Goal: Transaction & Acquisition: Purchase product/service

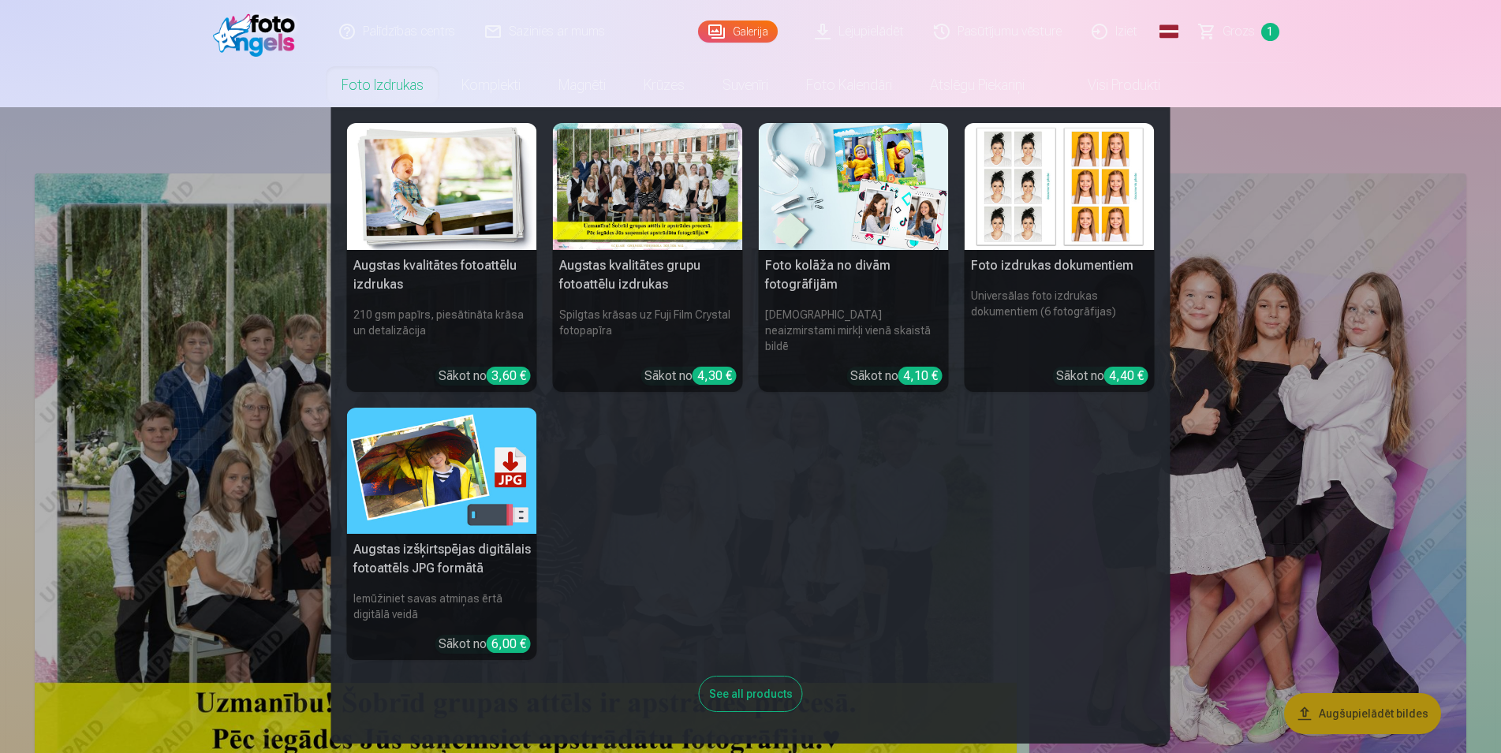
click at [394, 77] on link "Foto izdrukas" at bounding box center [383, 85] width 120 height 44
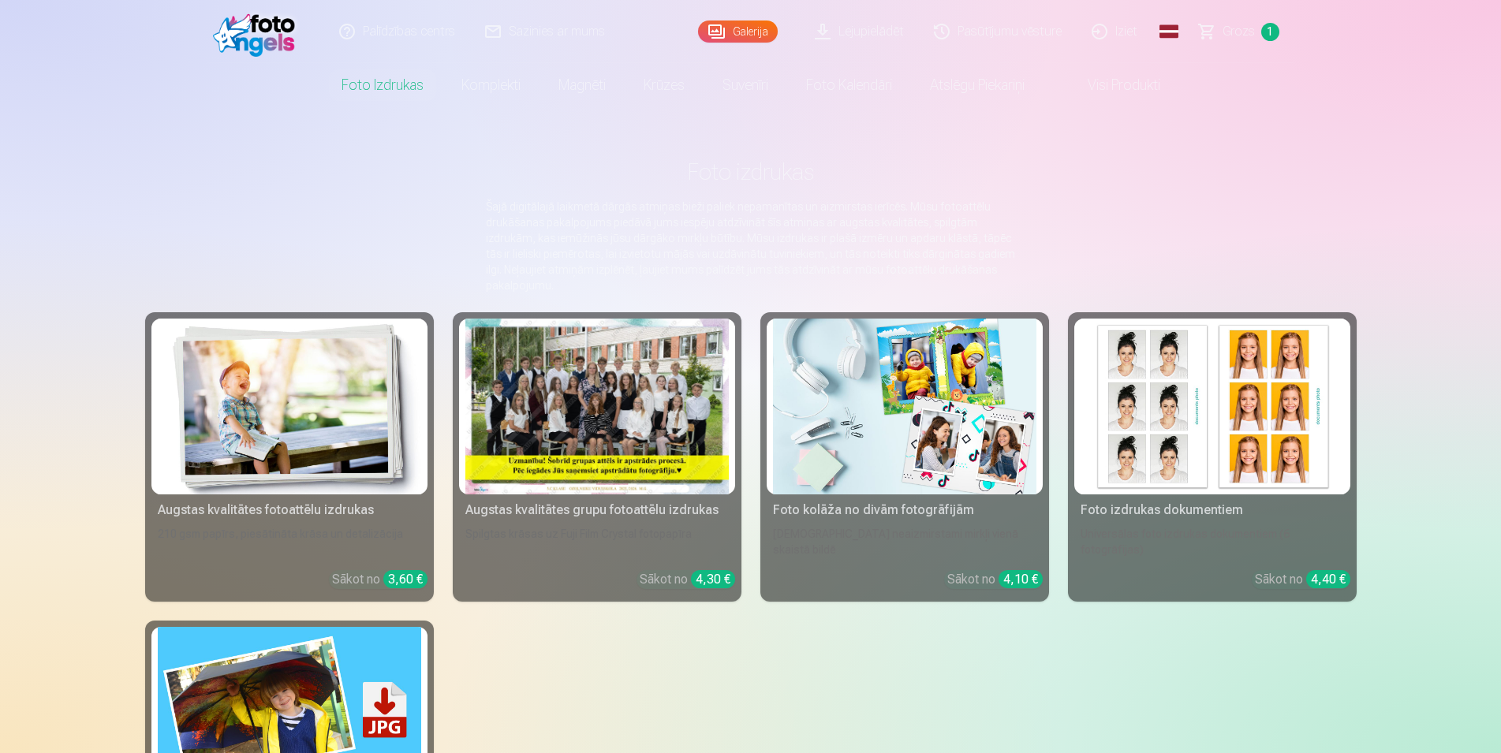
click at [460, 79] on link "Komplekti" at bounding box center [491, 85] width 97 height 44
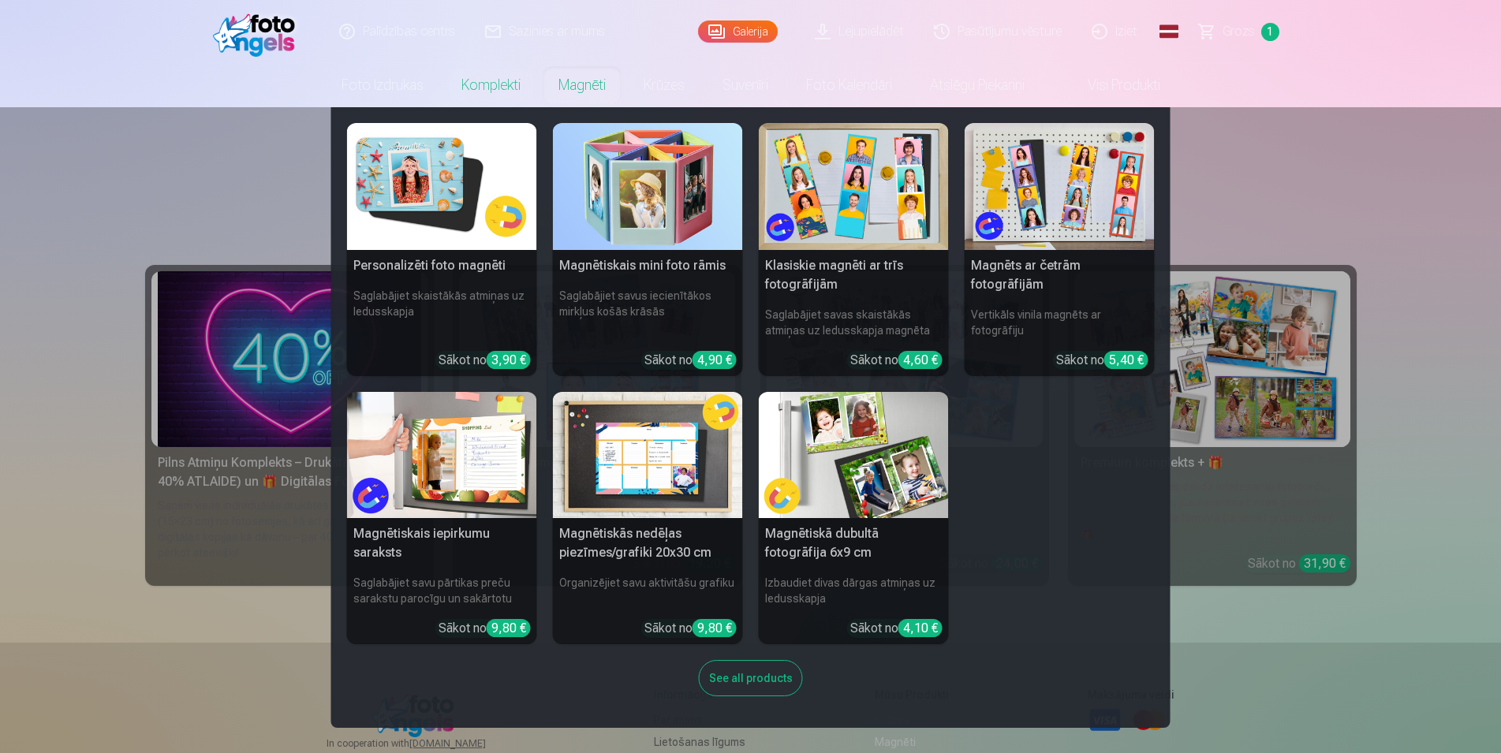
click at [585, 77] on link "Magnēti" at bounding box center [582, 85] width 85 height 44
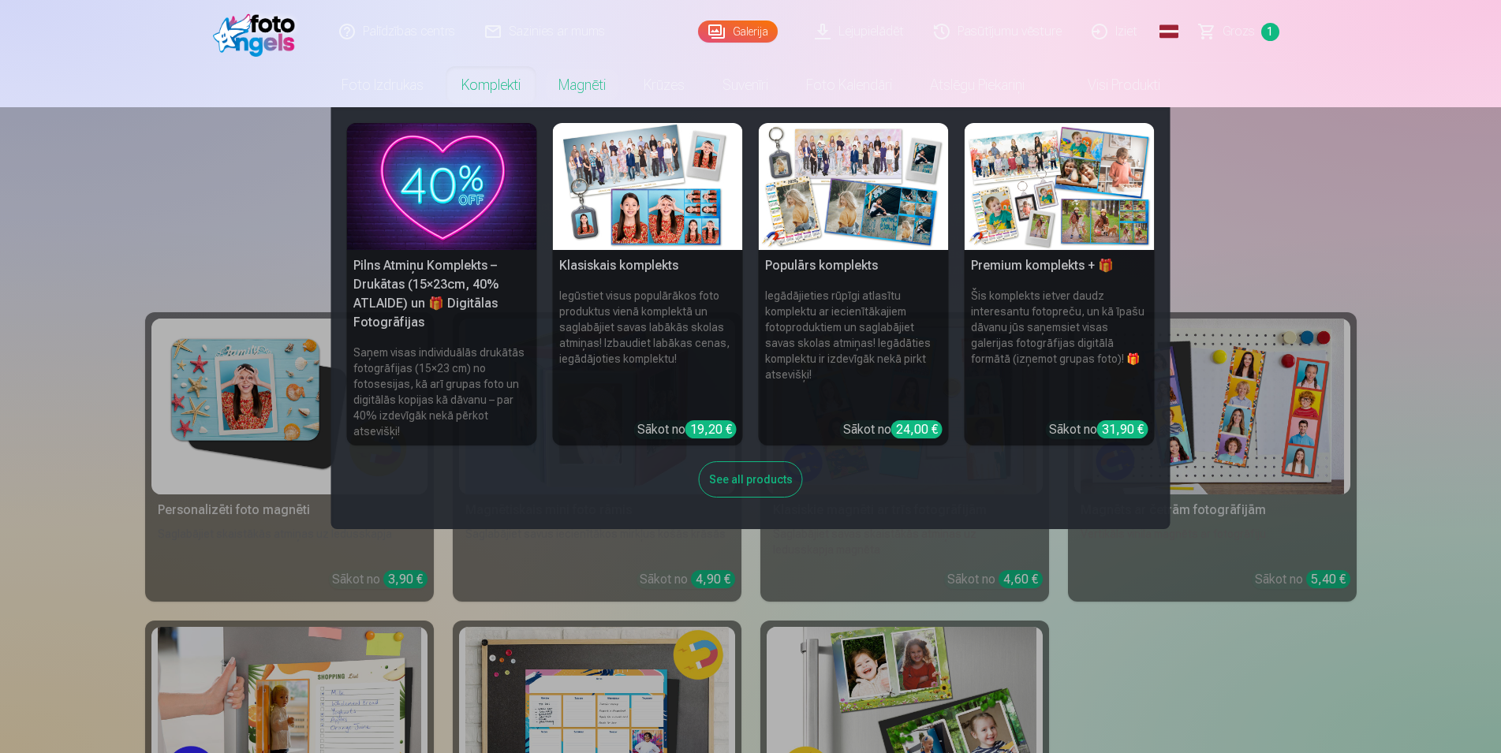
click at [501, 80] on link "Komplekti" at bounding box center [491, 85] width 97 height 44
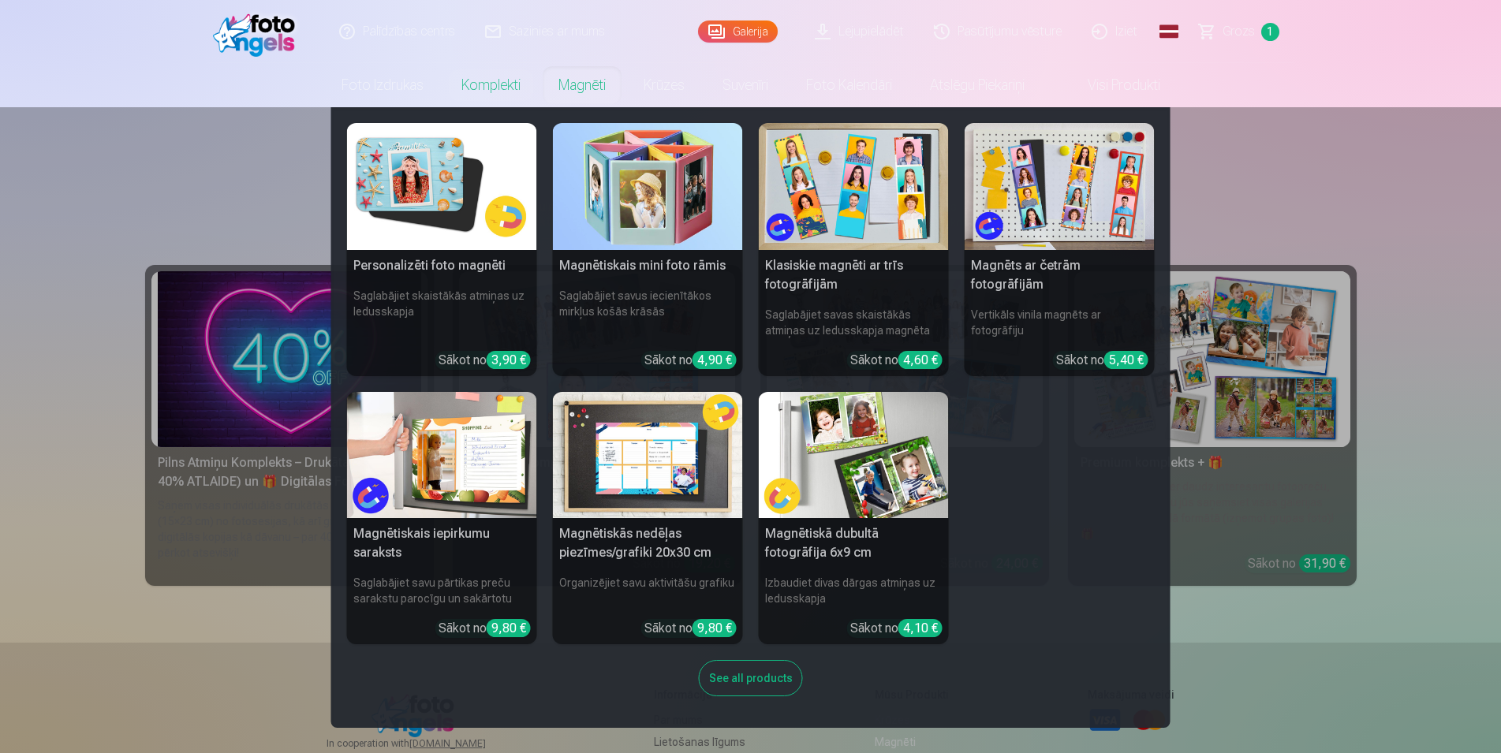
click at [578, 77] on link "Magnēti" at bounding box center [582, 85] width 85 height 44
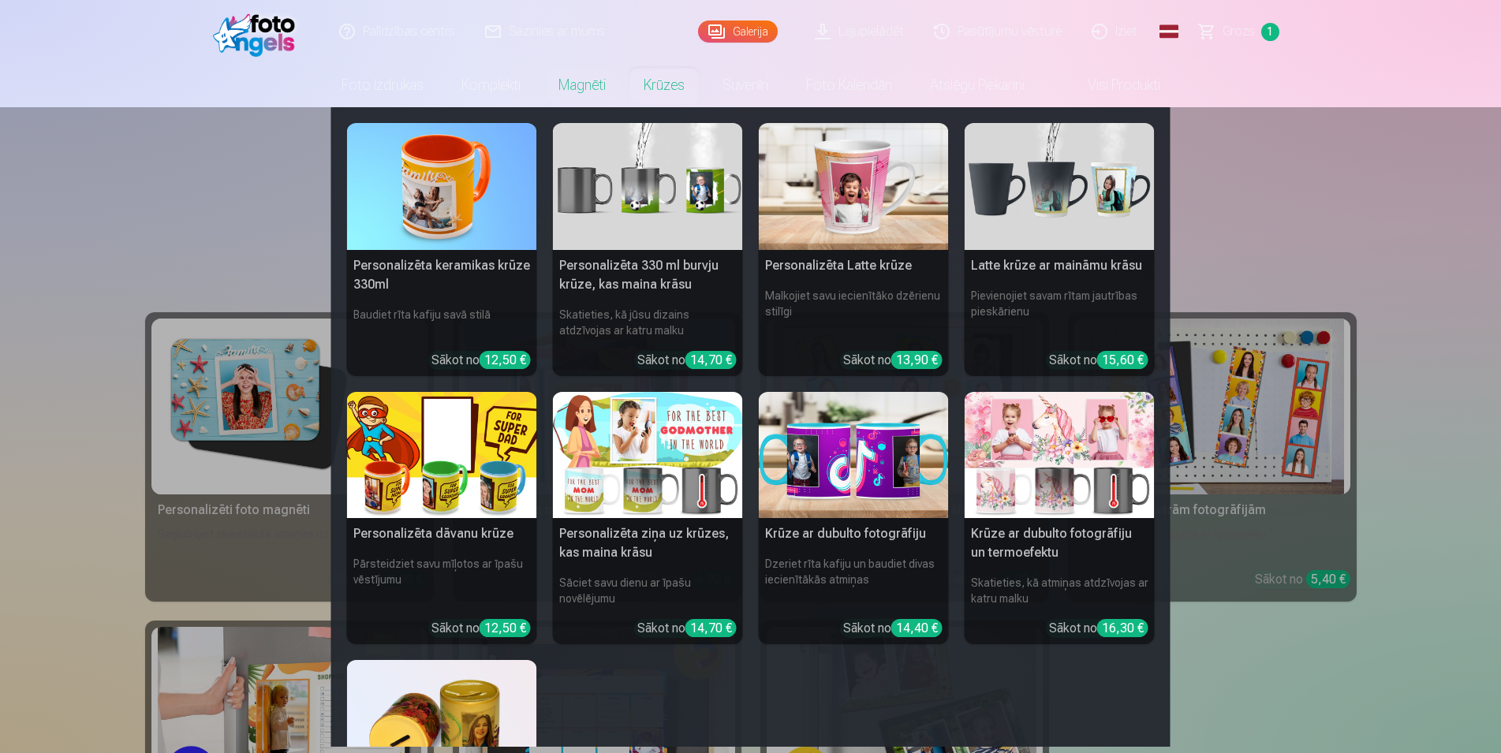
click at [651, 80] on link "Krūzes" at bounding box center [664, 85] width 79 height 44
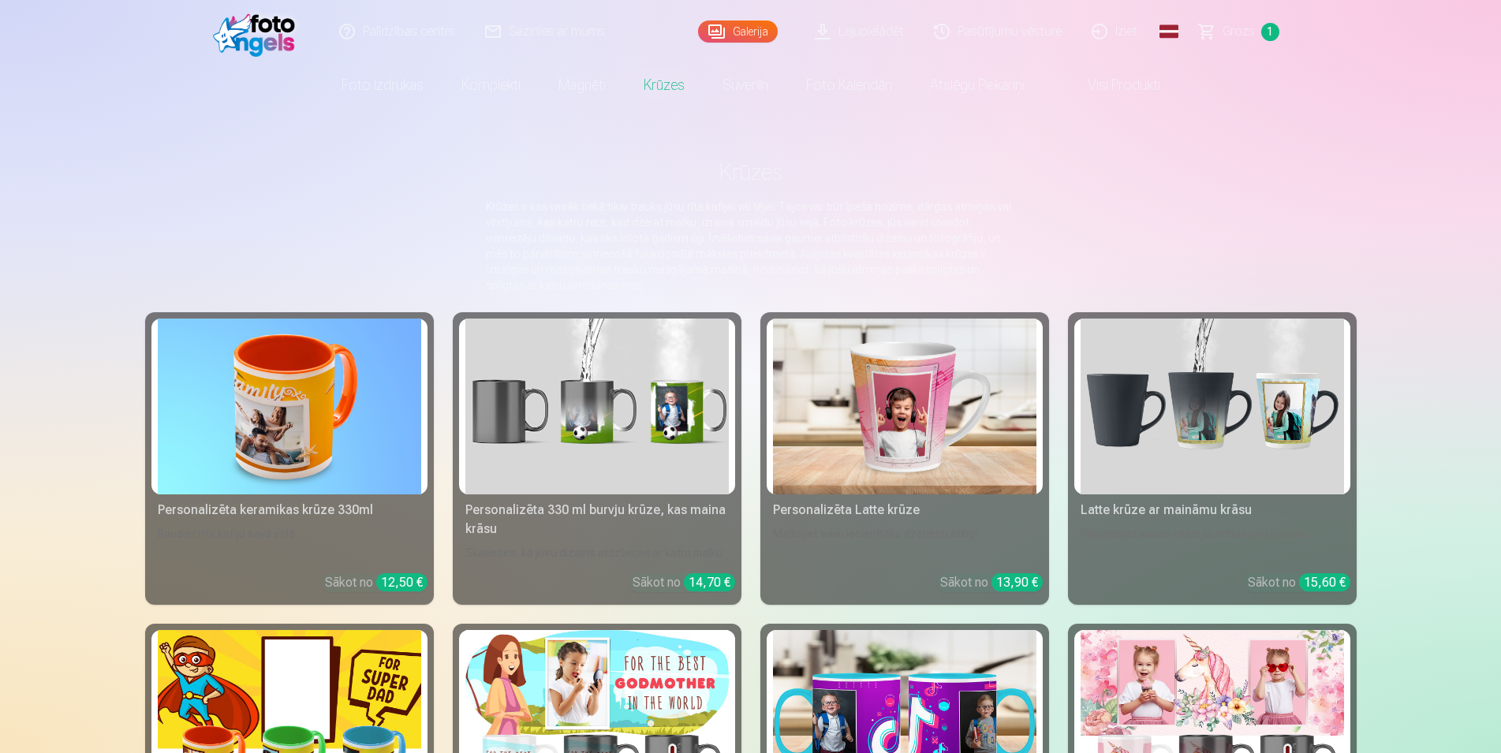
click at [592, 78] on link "Magnēti" at bounding box center [582, 85] width 85 height 44
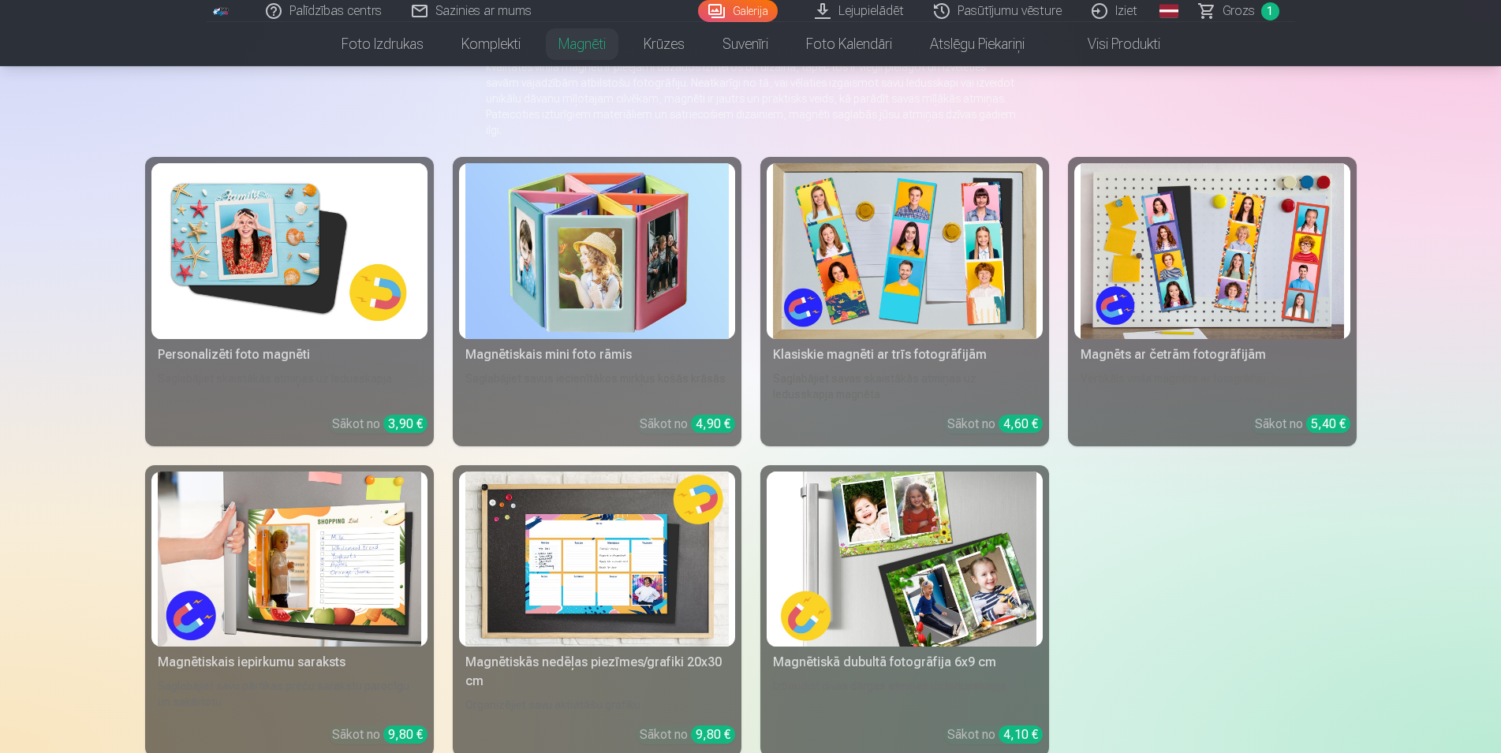
scroll to position [161, 0]
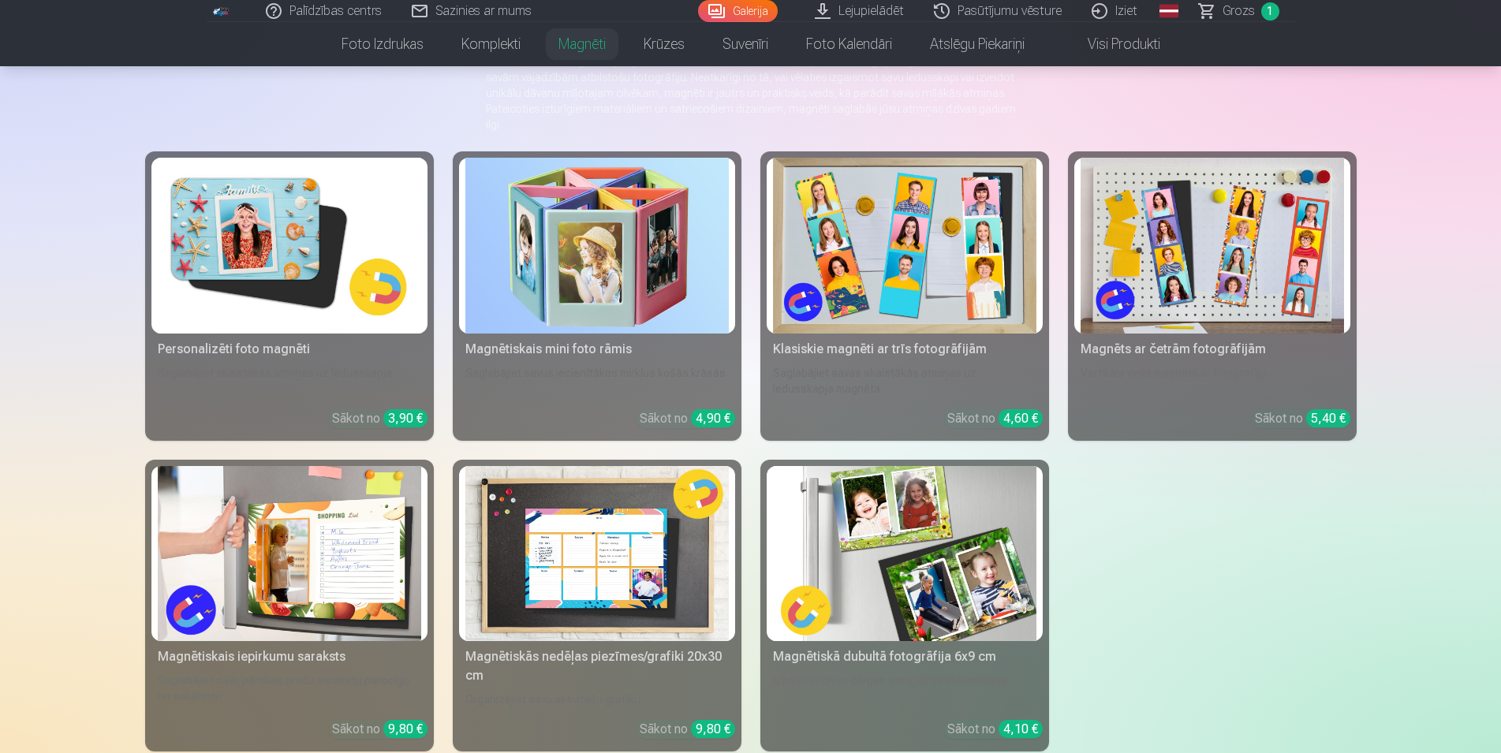
click at [337, 230] on img at bounding box center [289, 246] width 263 height 176
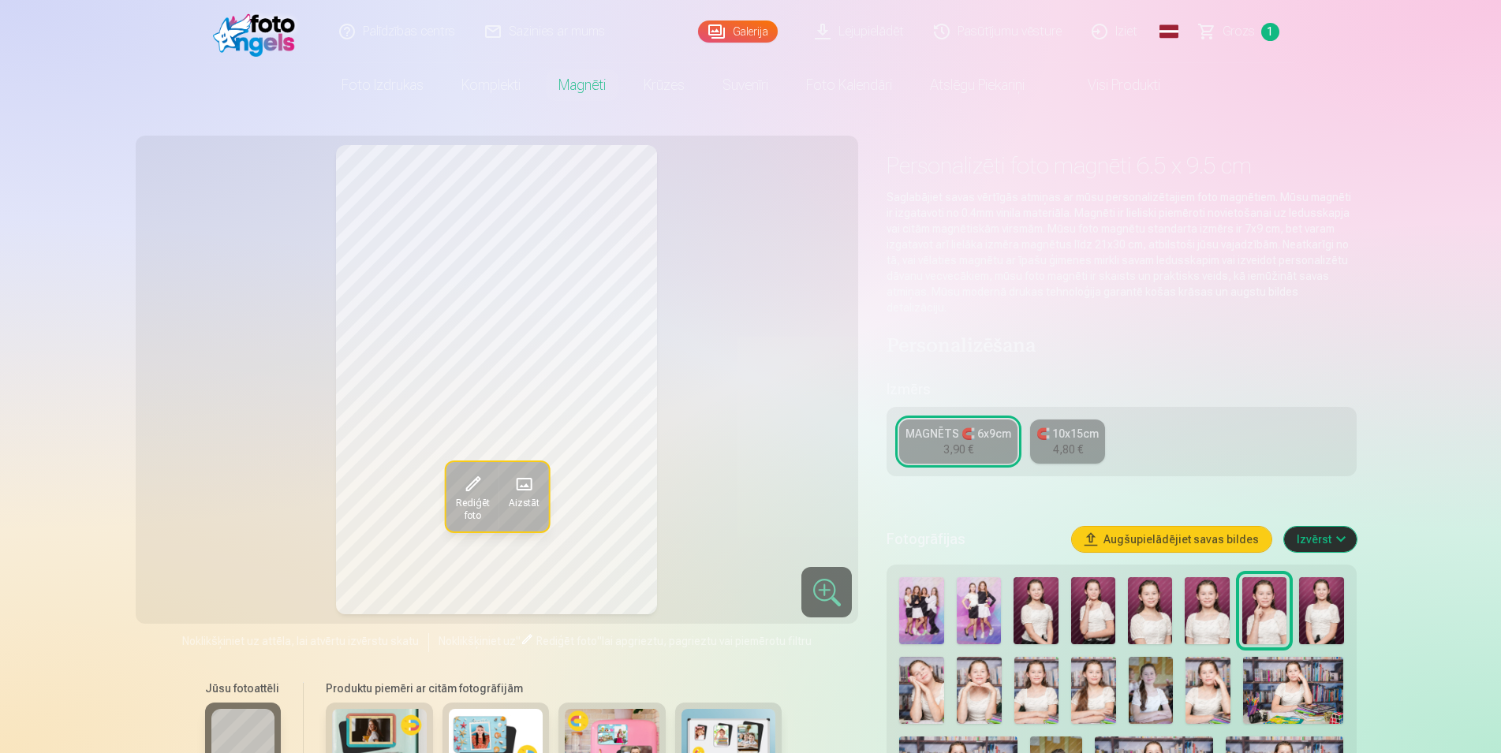
click at [931, 589] on img at bounding box center [921, 610] width 44 height 67
click at [975, 600] on img at bounding box center [979, 610] width 44 height 67
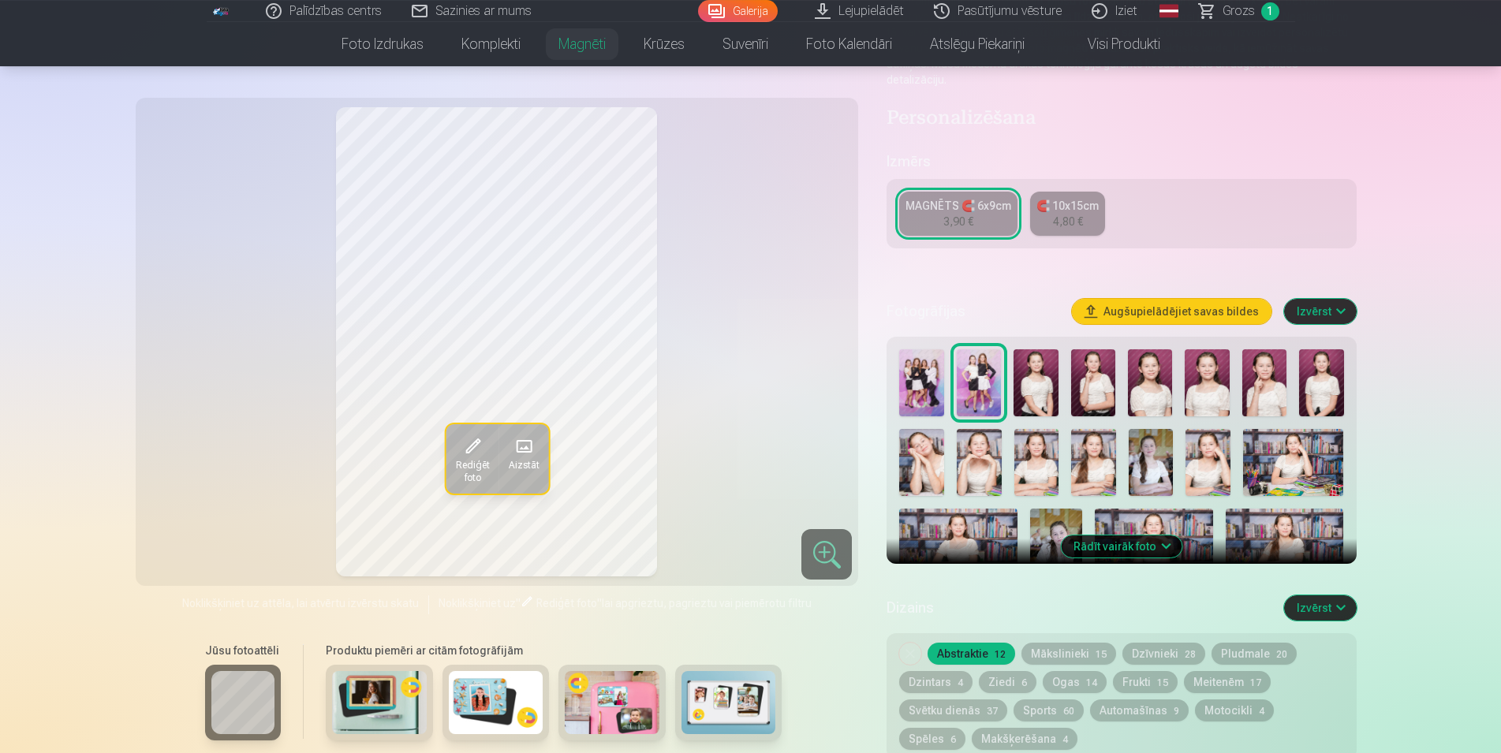
scroll to position [241, 0]
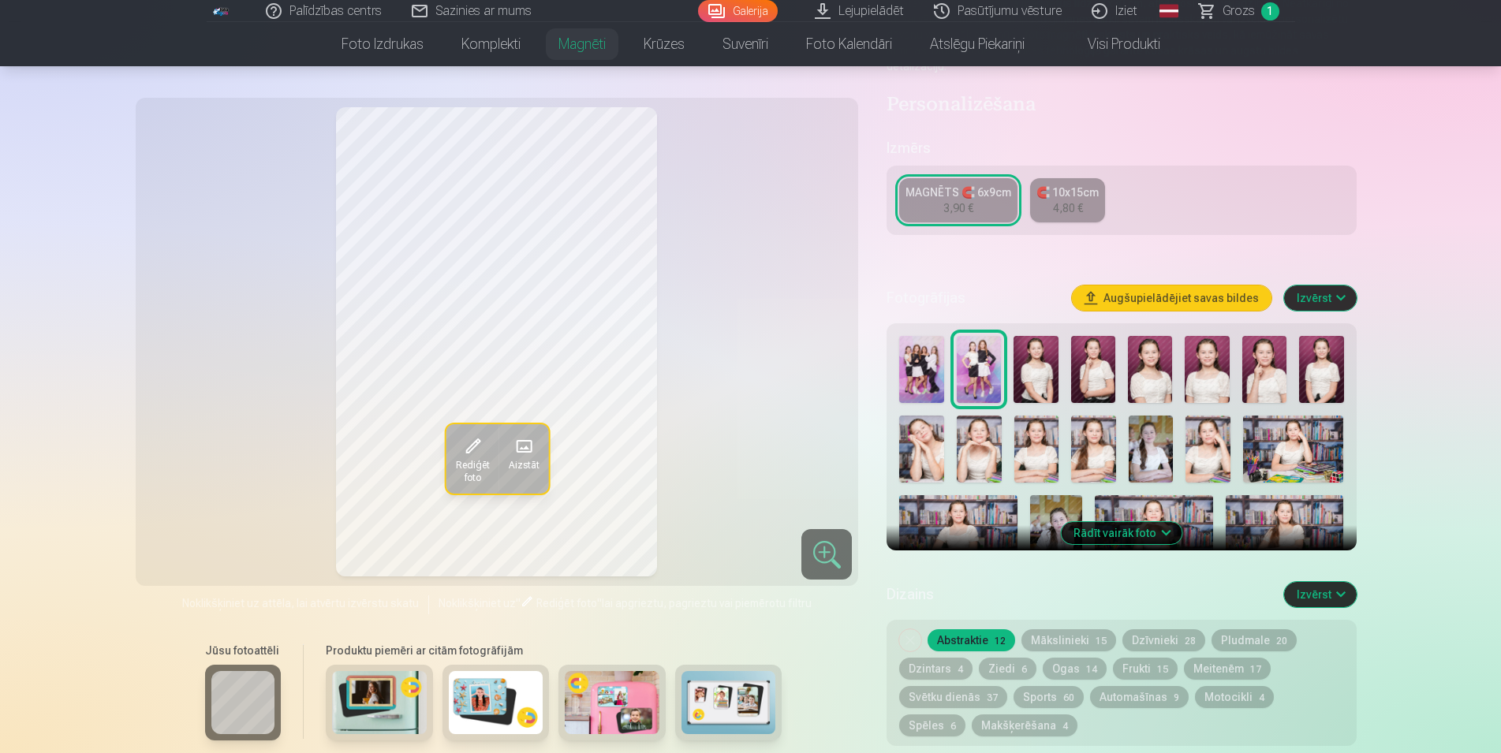
click at [1136, 522] on button "Rādīt vairāk foto" at bounding box center [1121, 533] width 121 height 22
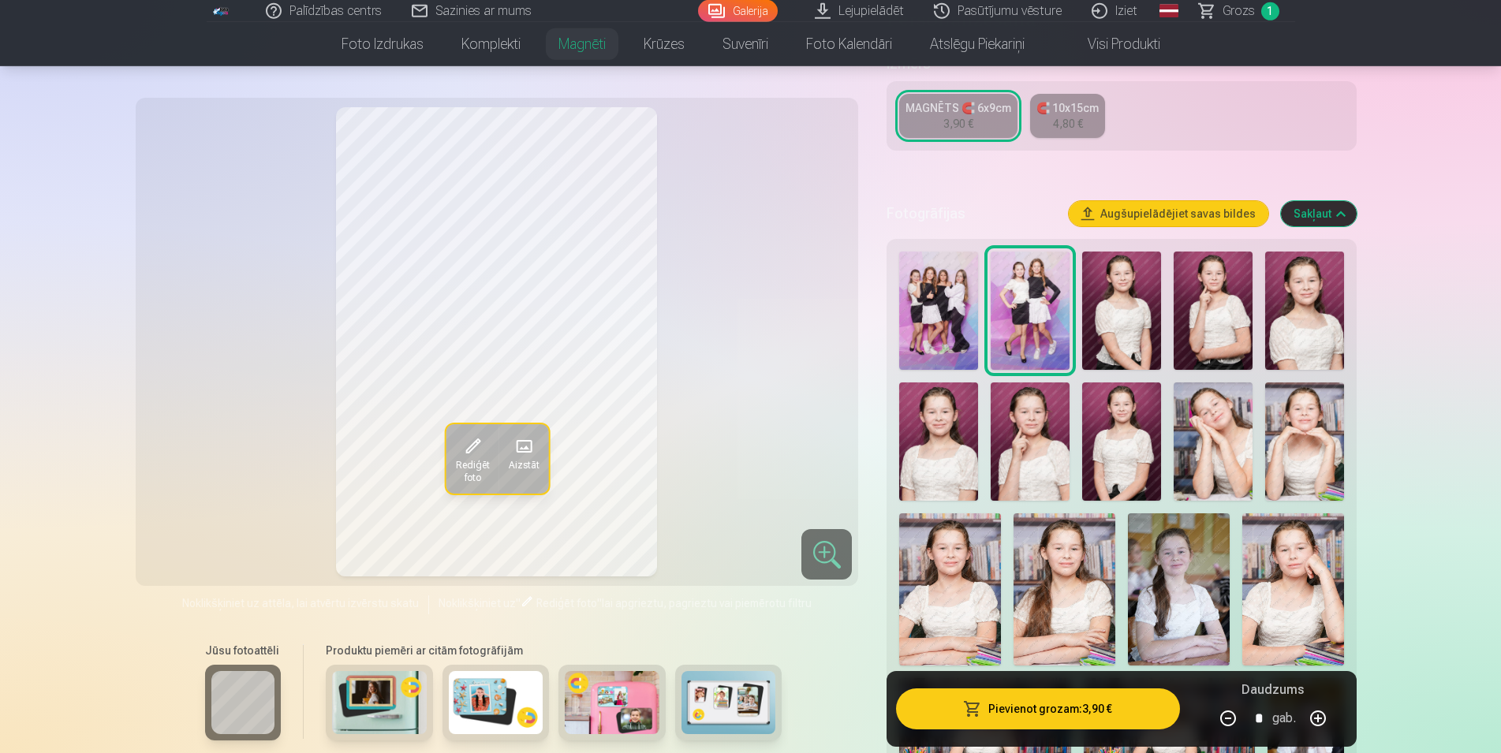
scroll to position [402, 0]
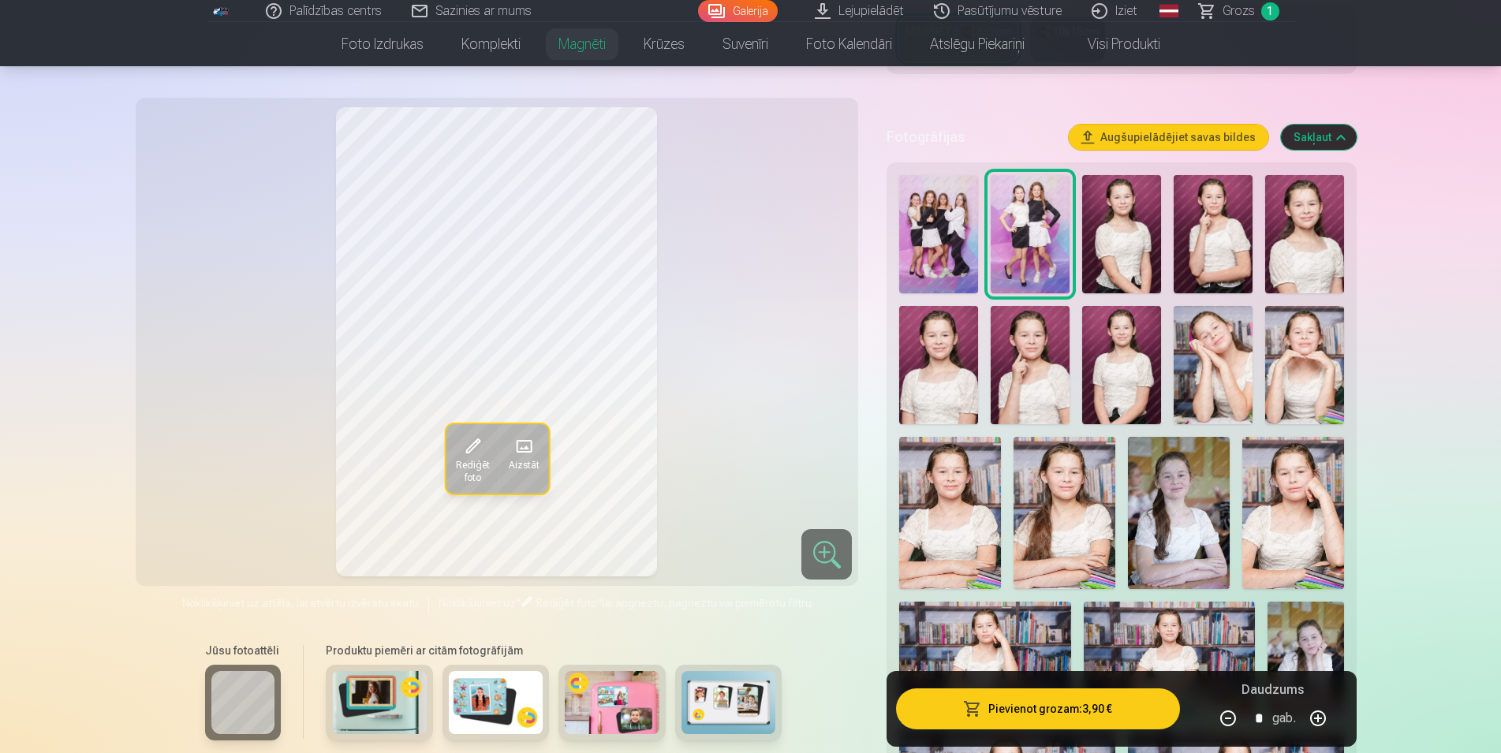
click at [1093, 527] on img at bounding box center [1065, 513] width 102 height 152
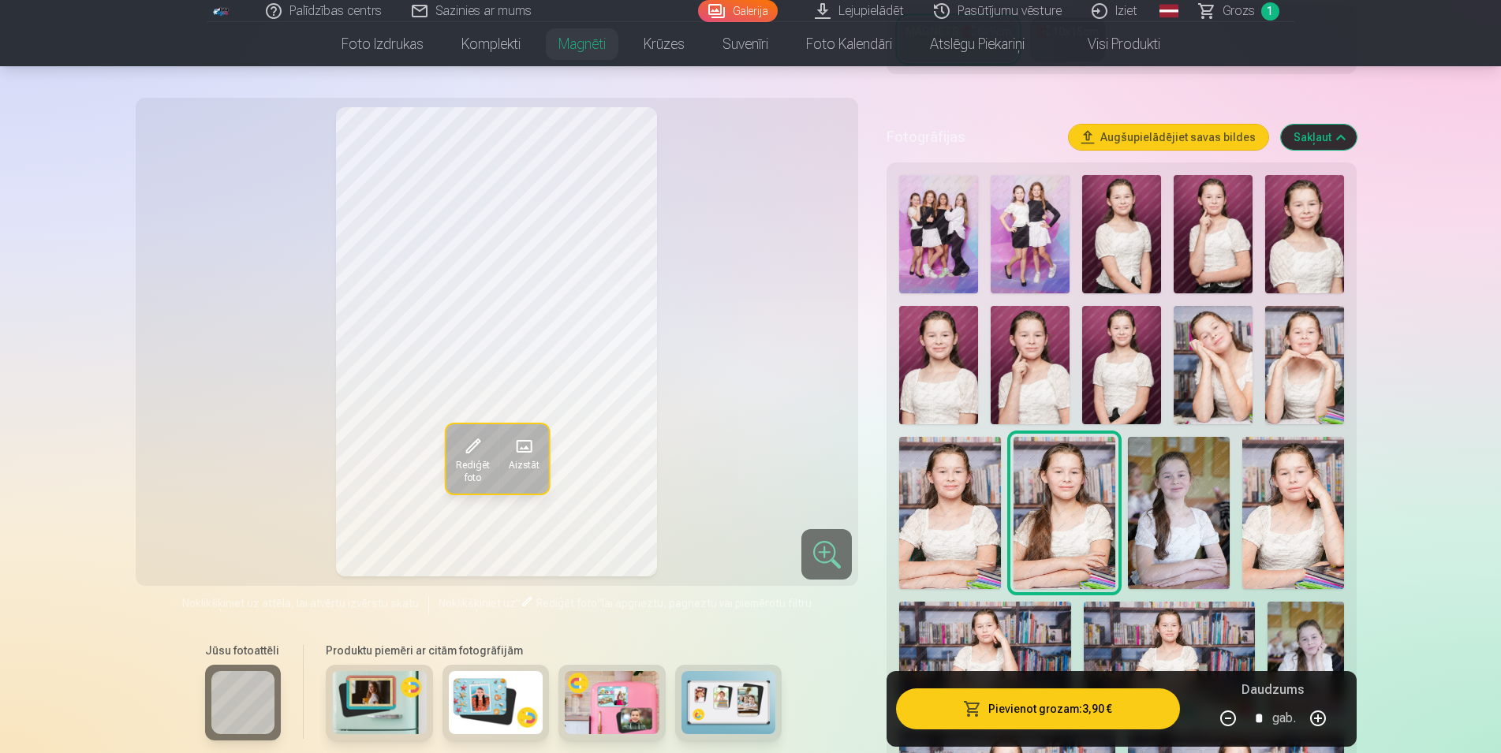
click at [979, 490] on img at bounding box center [950, 513] width 102 height 152
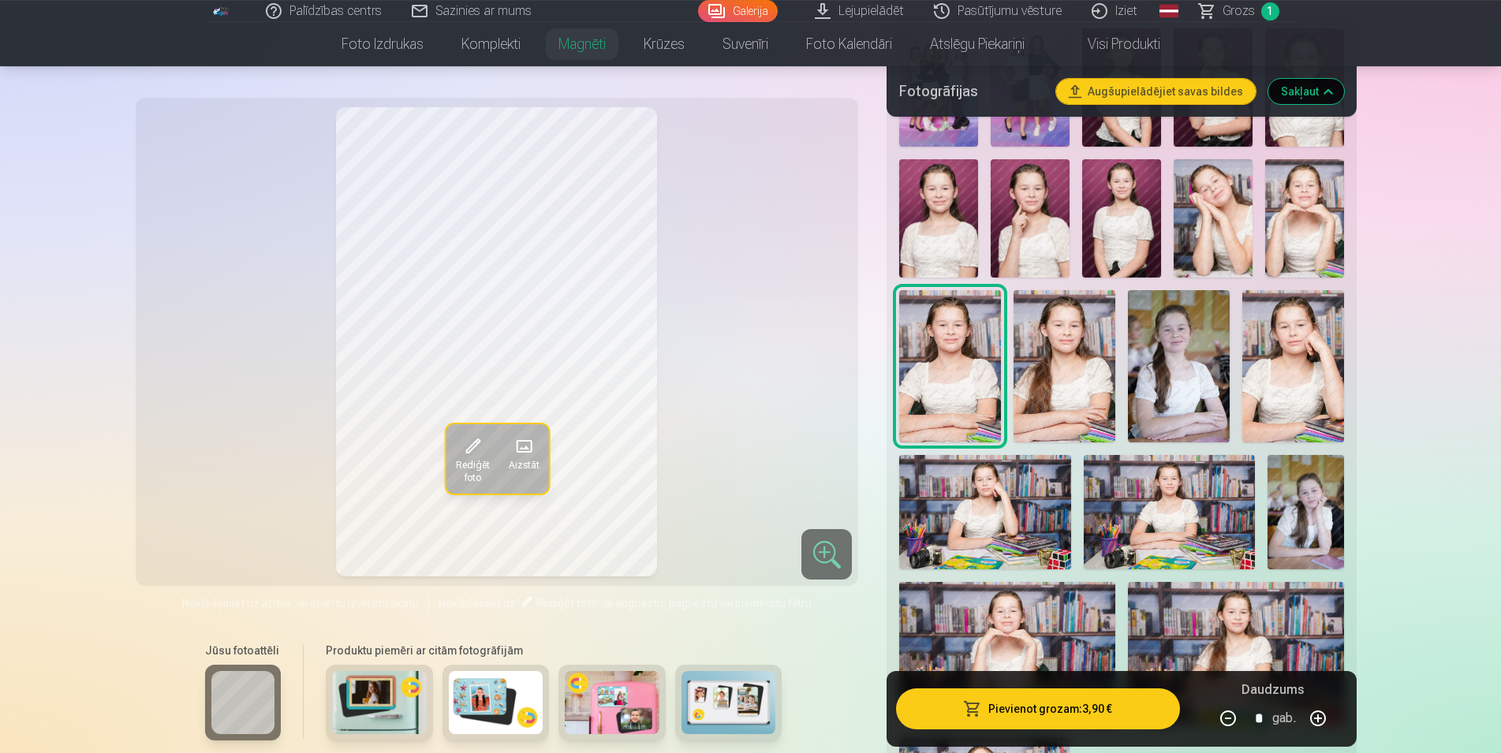
scroll to position [563, 0]
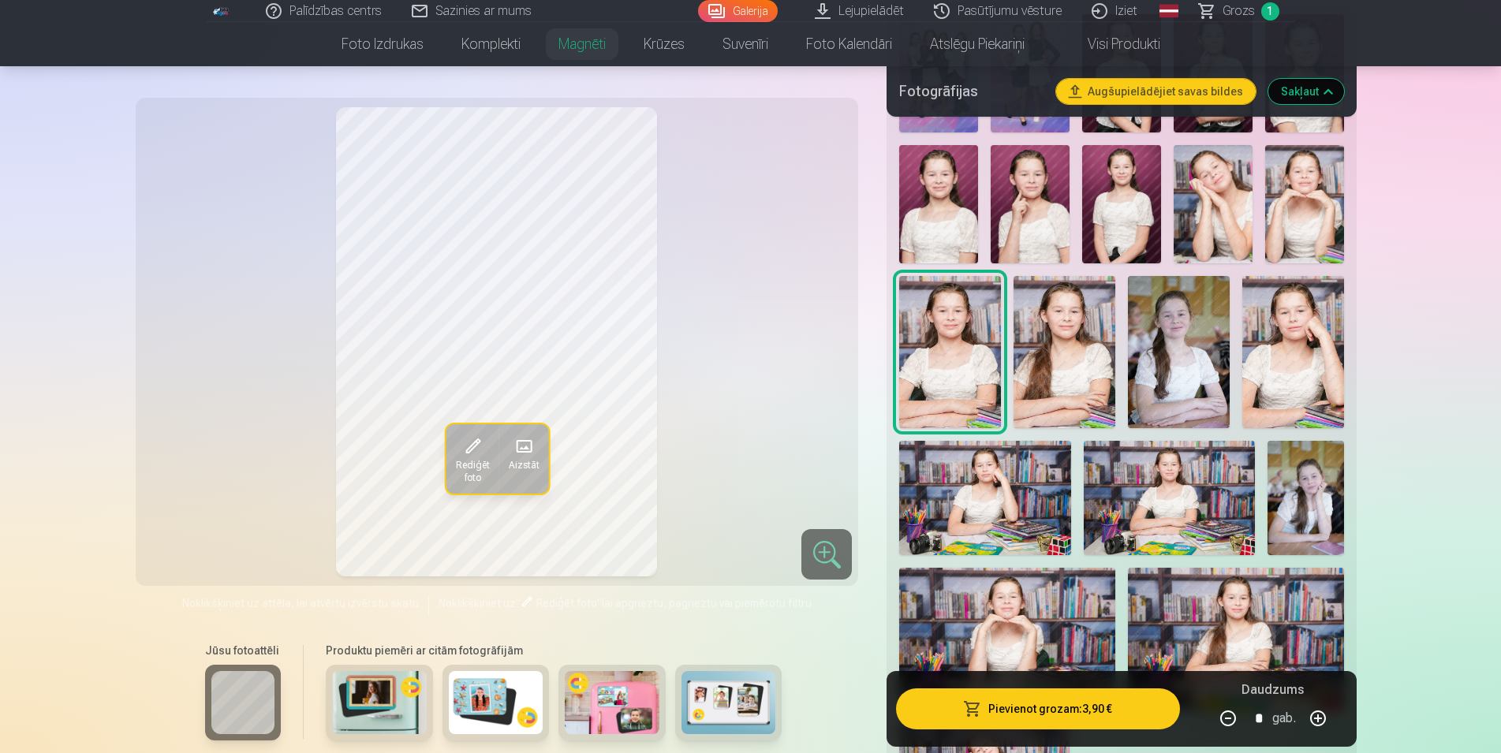
click at [1283, 474] on img at bounding box center [1306, 498] width 77 height 114
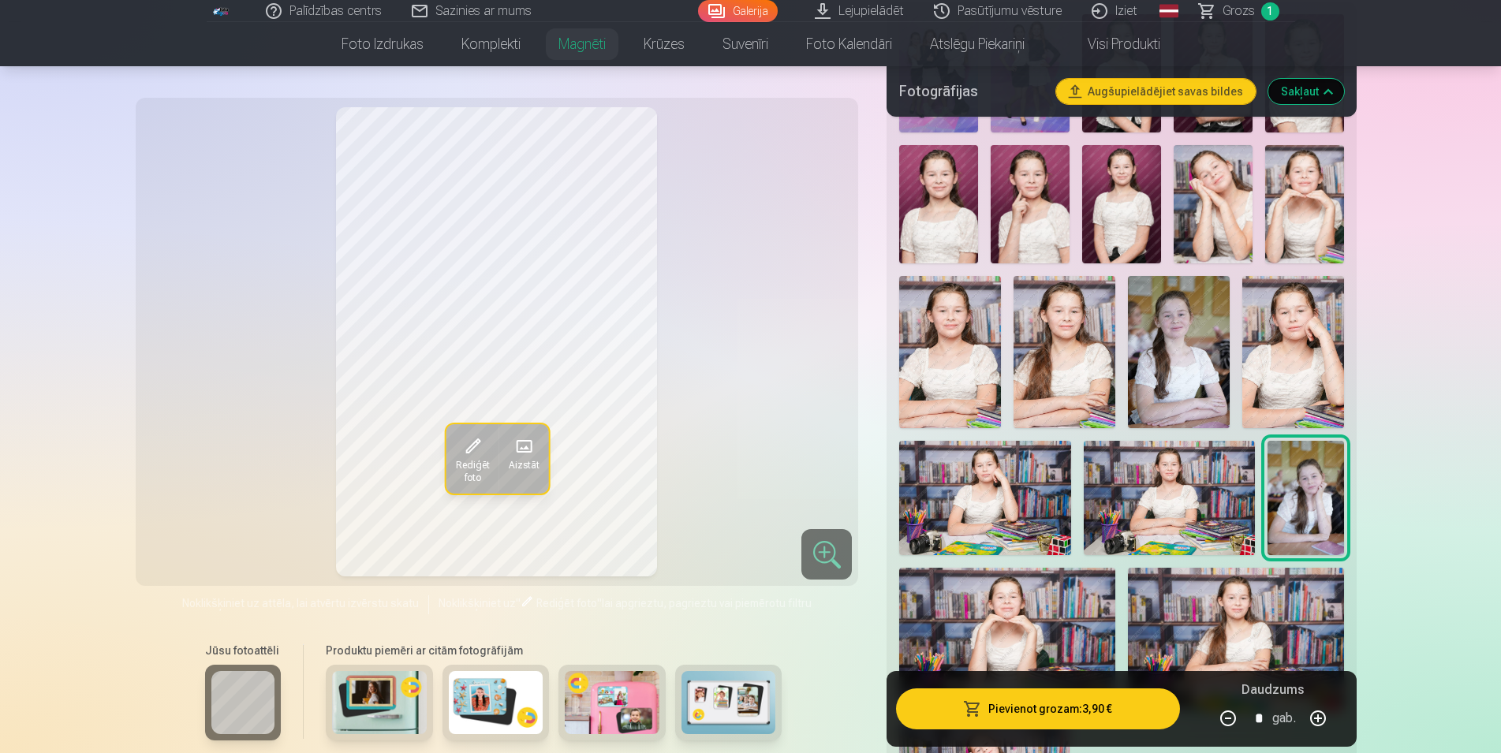
click at [1023, 480] on img at bounding box center [984, 498] width 171 height 114
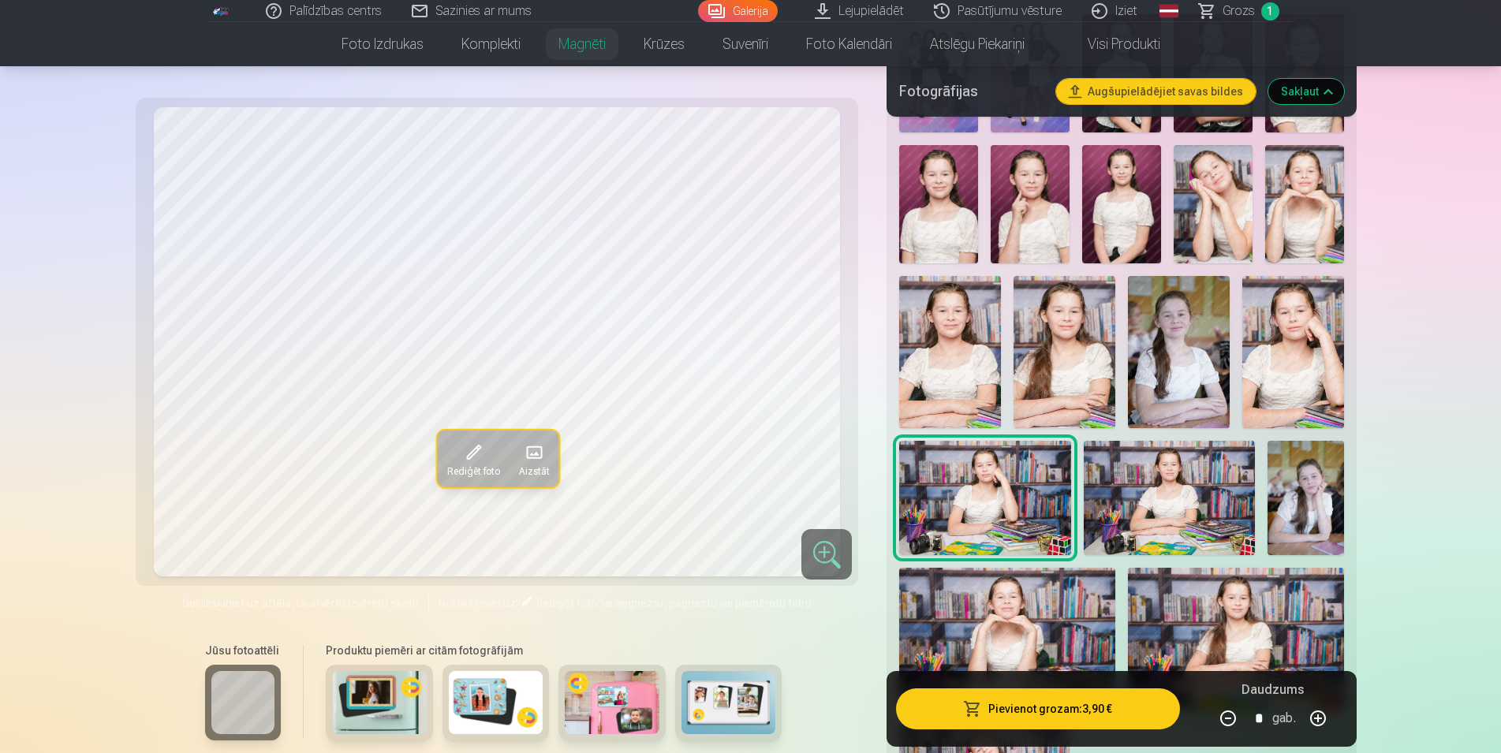
click at [1134, 488] on img at bounding box center [1169, 498] width 171 height 114
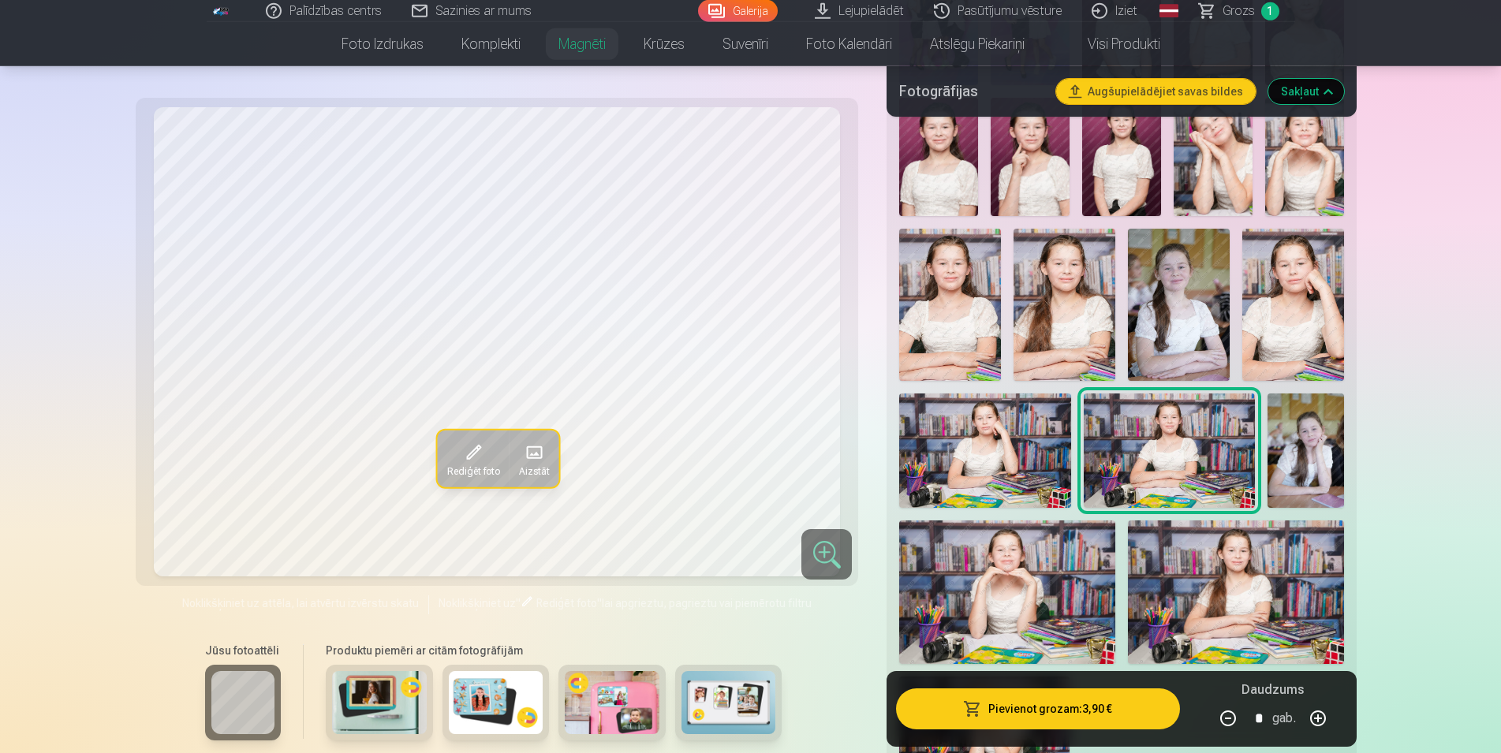
scroll to position [644, 0]
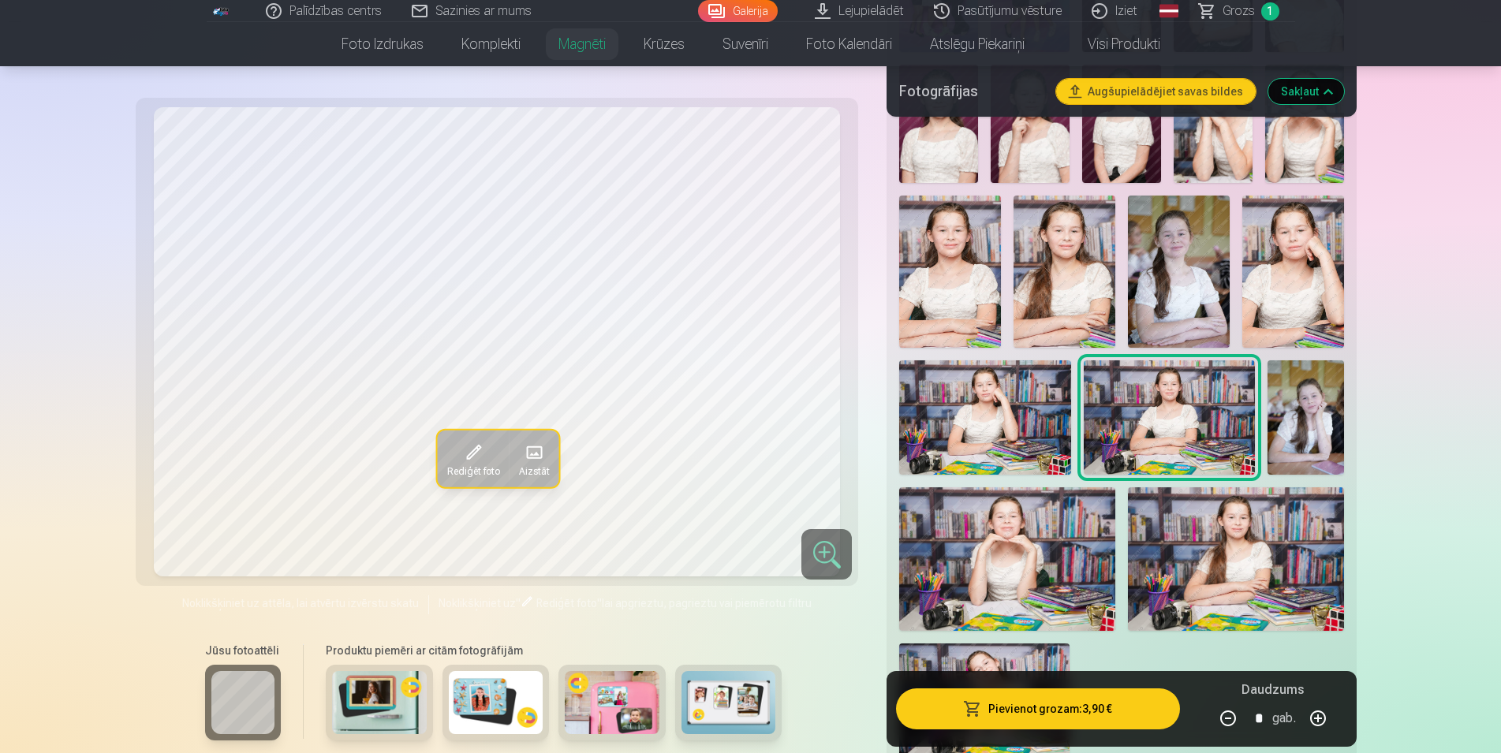
click at [1195, 543] on img at bounding box center [1236, 560] width 216 height 144
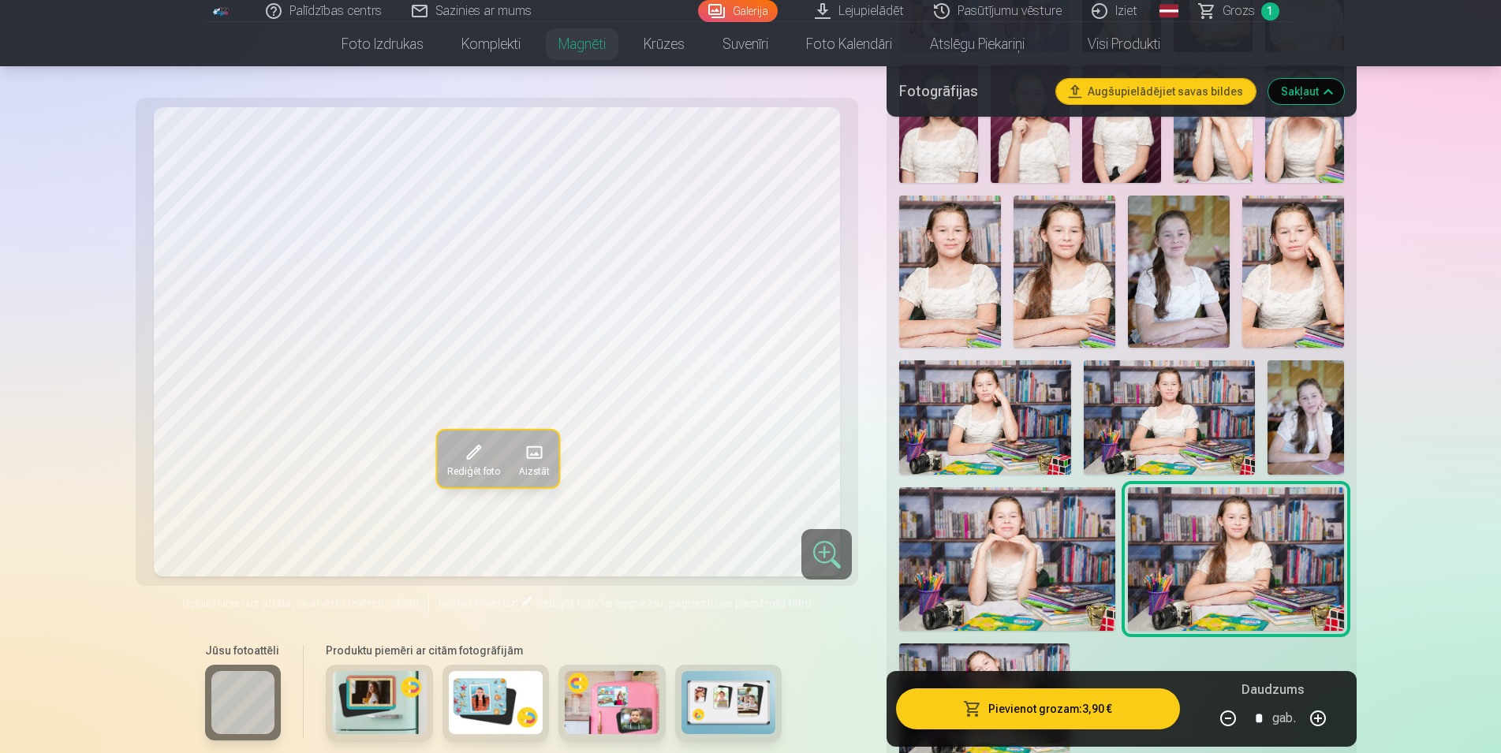
click at [1053, 551] on img at bounding box center [1007, 560] width 216 height 144
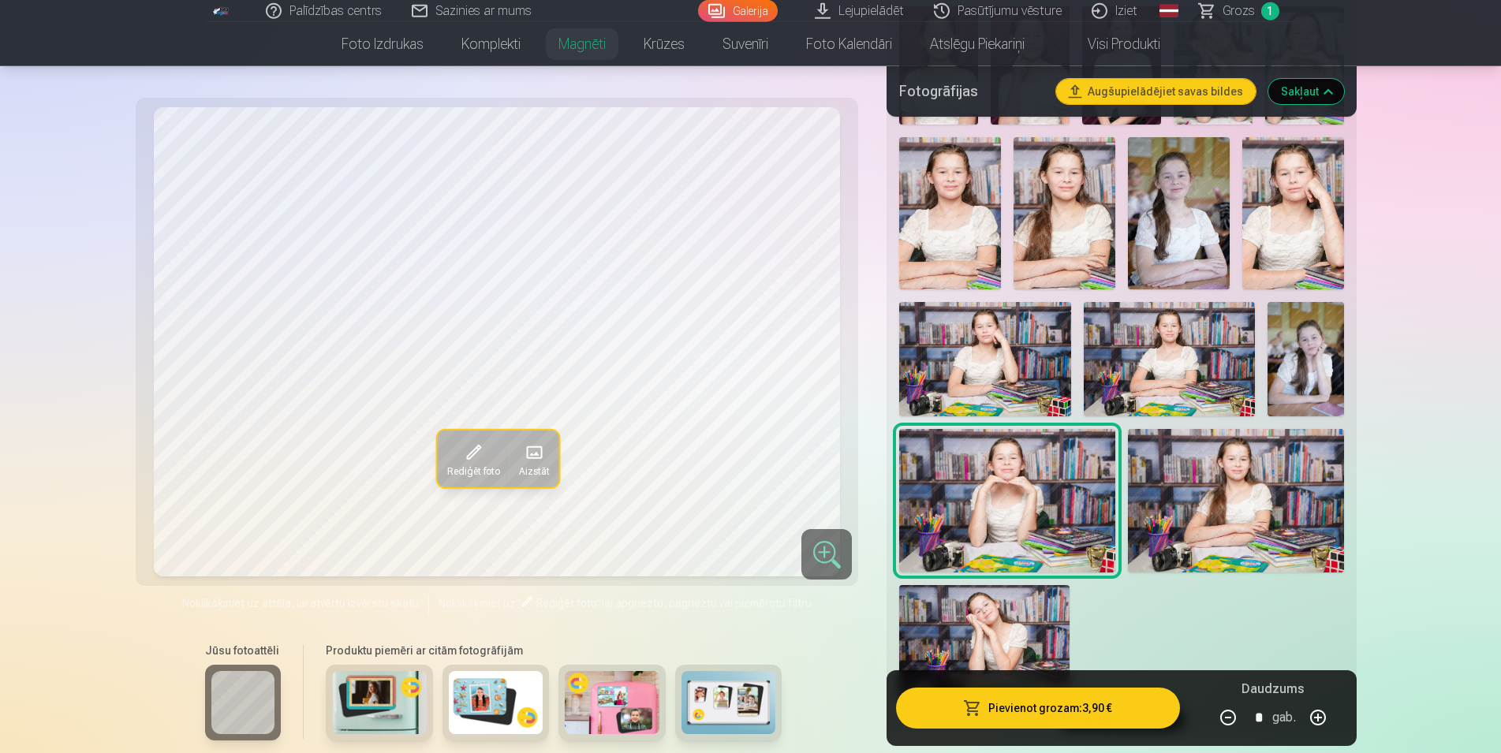
scroll to position [724, 0]
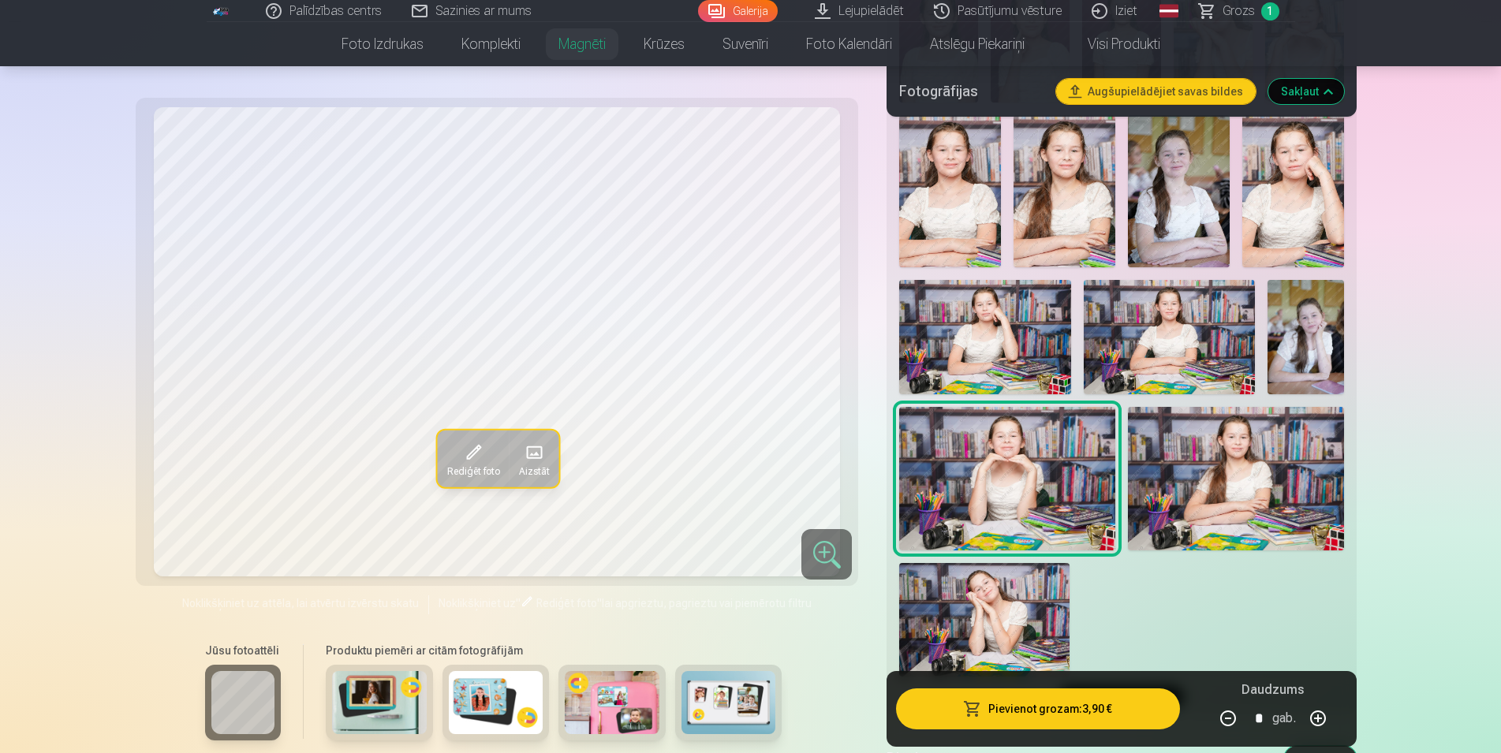
click at [1055, 622] on img at bounding box center [984, 620] width 170 height 114
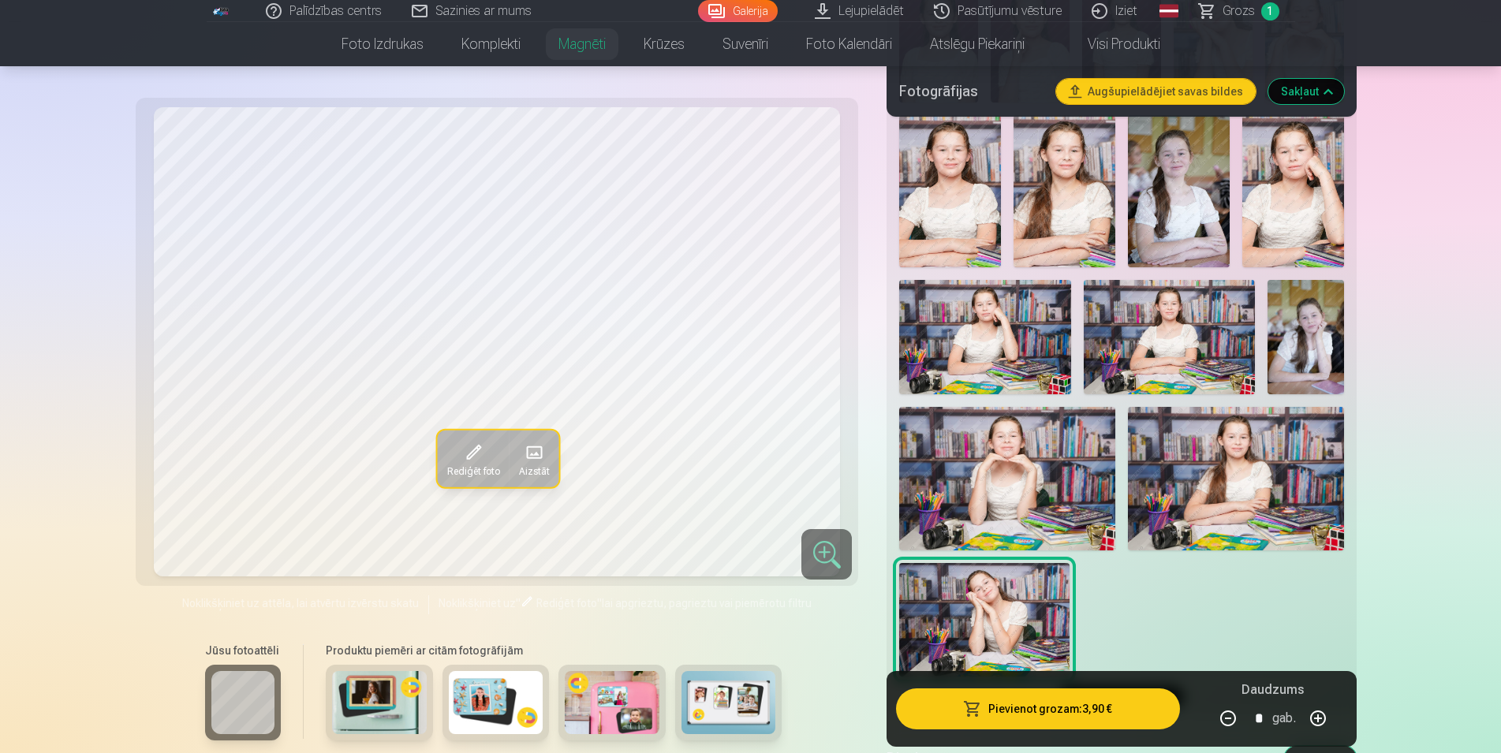
click at [1008, 484] on img at bounding box center [1007, 479] width 216 height 144
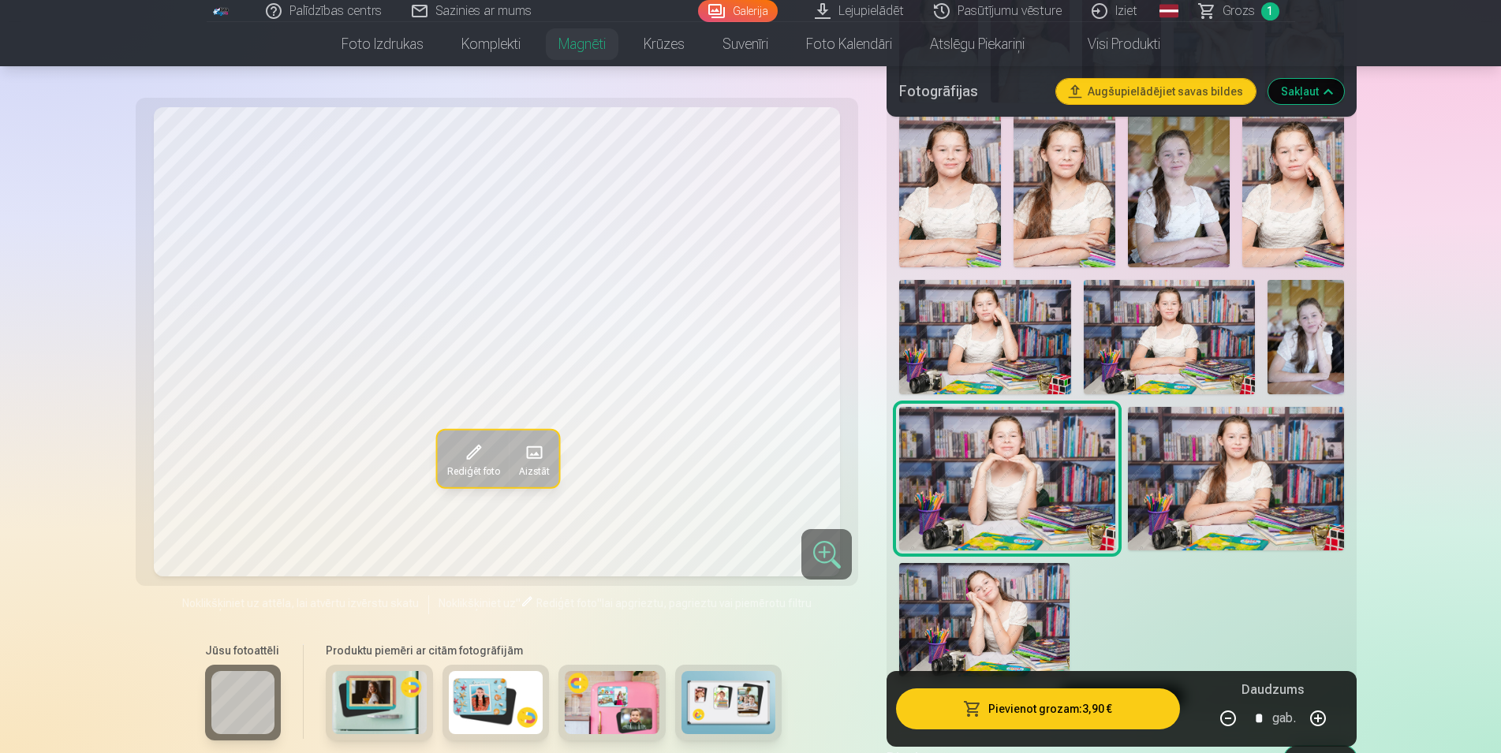
click at [949, 637] on img at bounding box center [984, 620] width 170 height 114
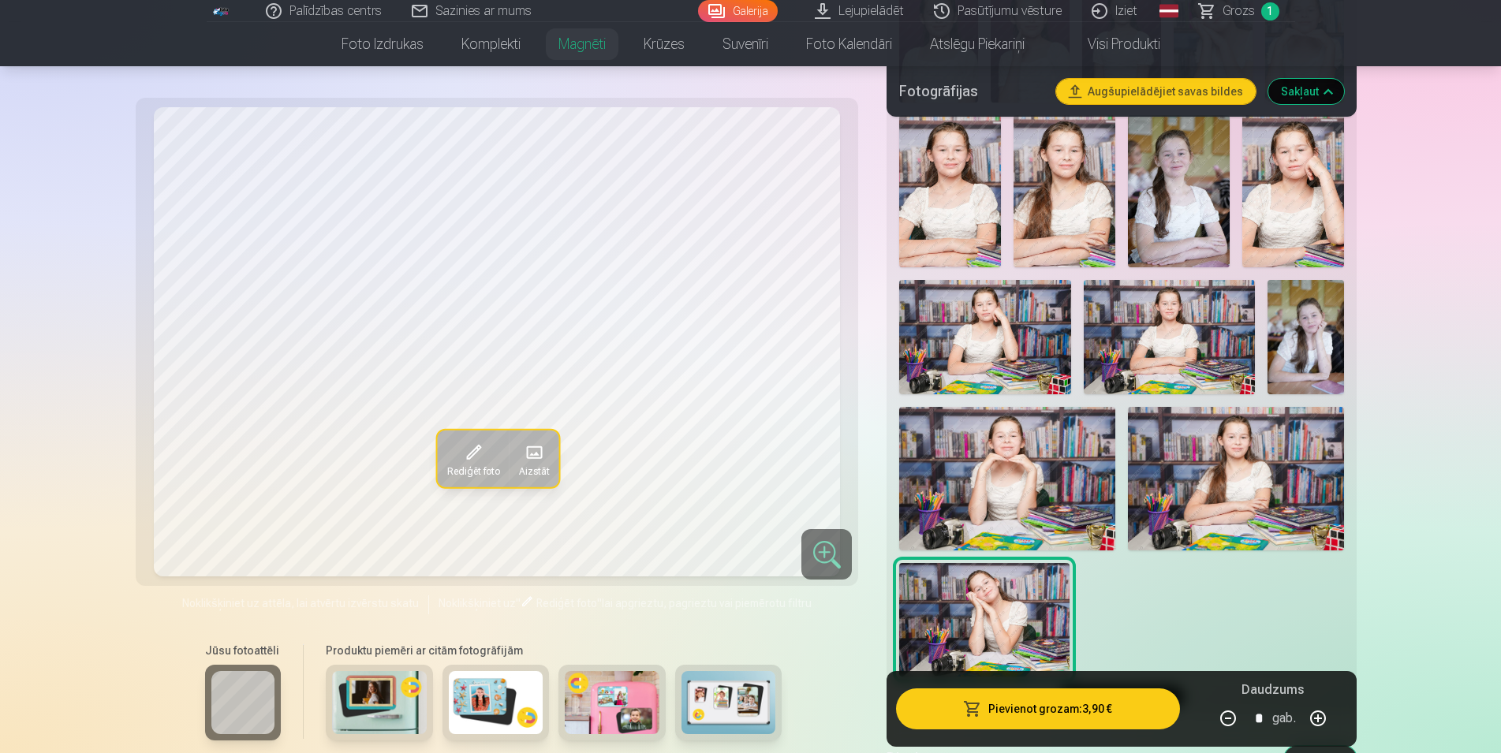
click at [1169, 434] on img at bounding box center [1236, 479] width 216 height 144
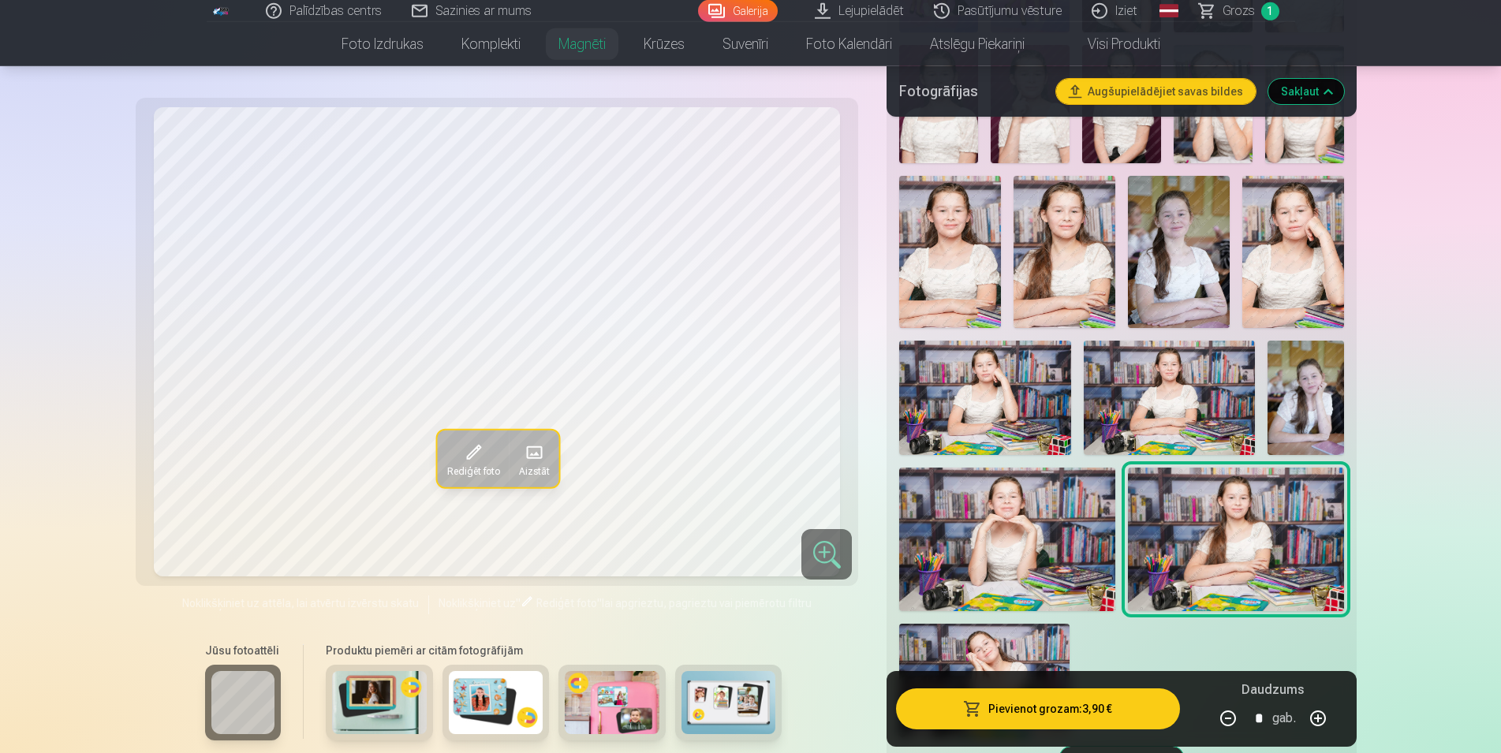
scroll to position [644, 0]
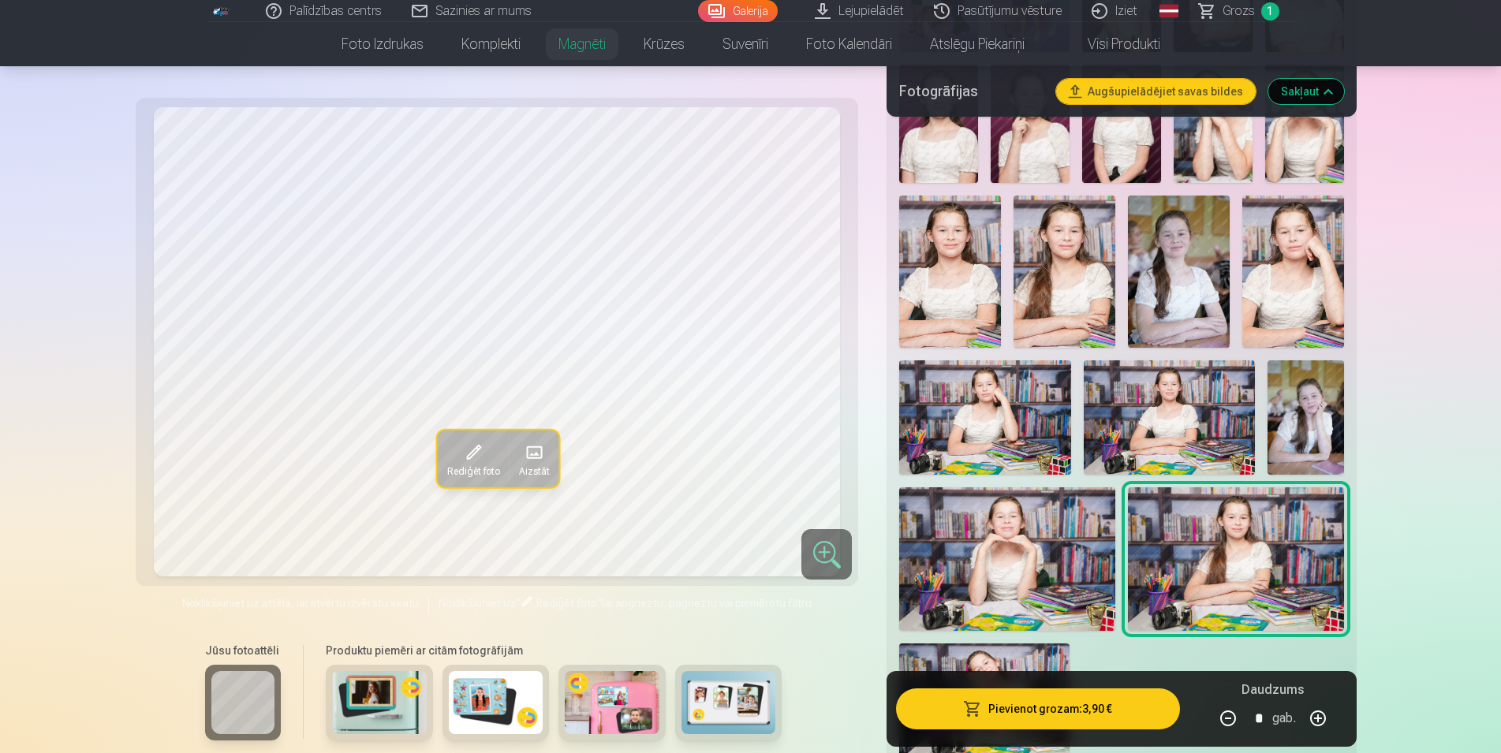
click at [1033, 291] on img at bounding box center [1065, 272] width 102 height 152
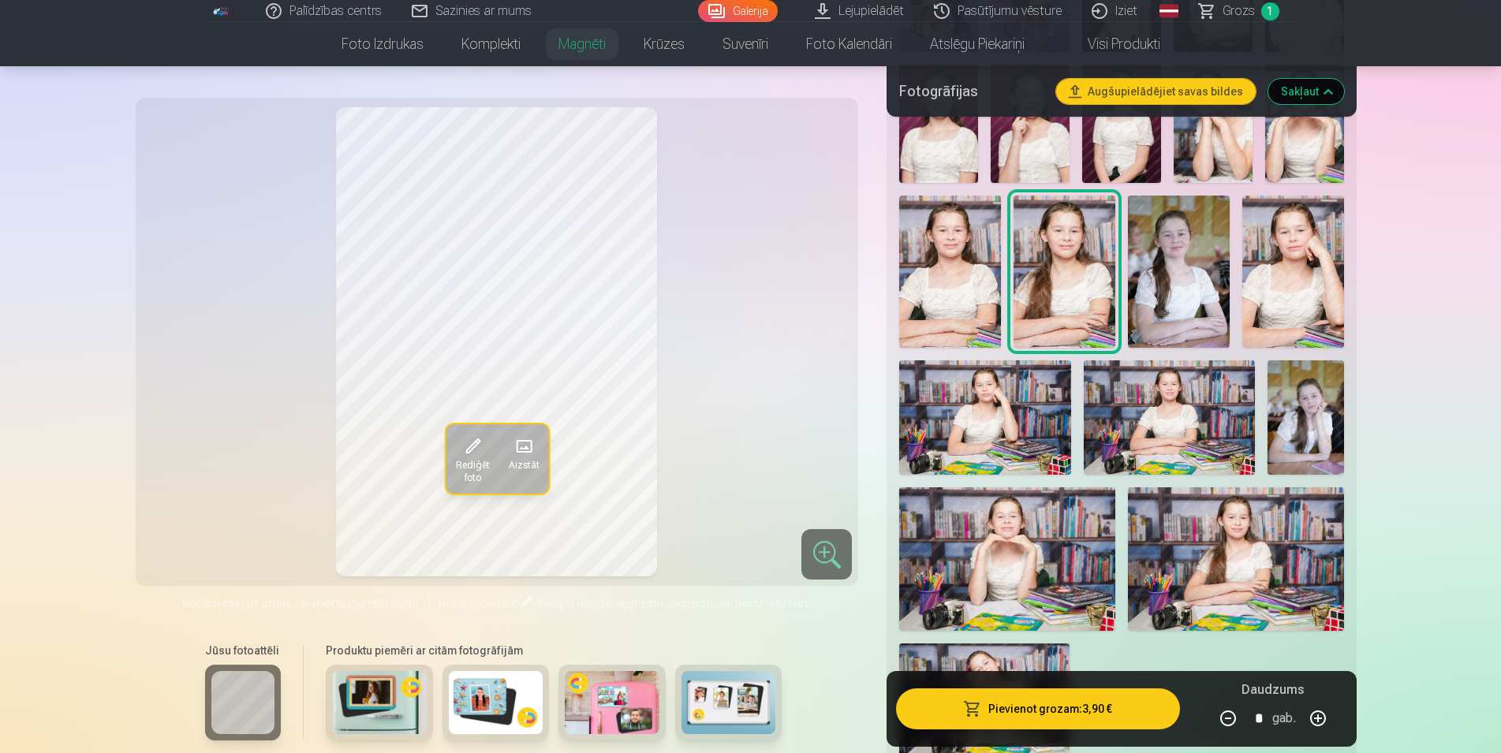
click at [971, 290] on img at bounding box center [950, 272] width 102 height 152
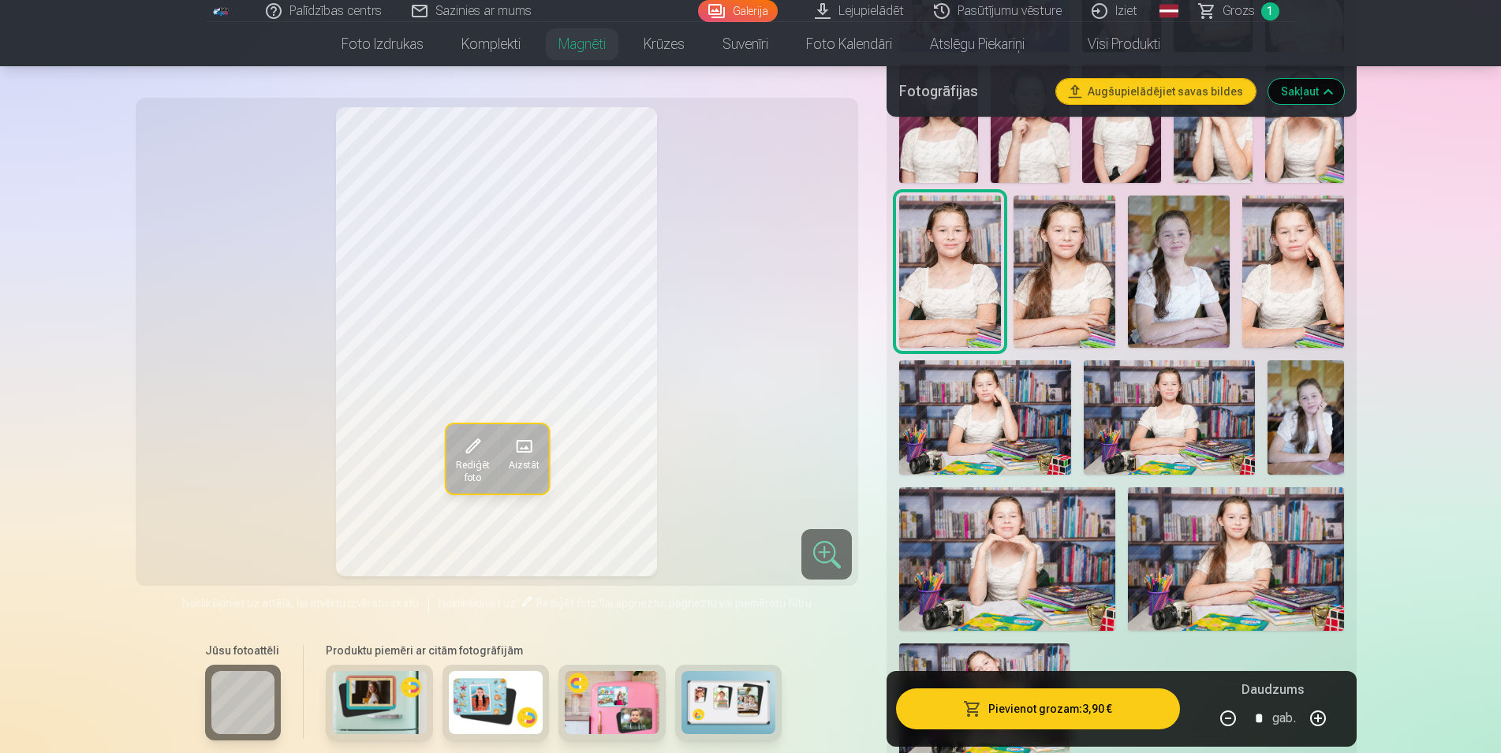
click at [1052, 300] on img at bounding box center [1065, 272] width 102 height 152
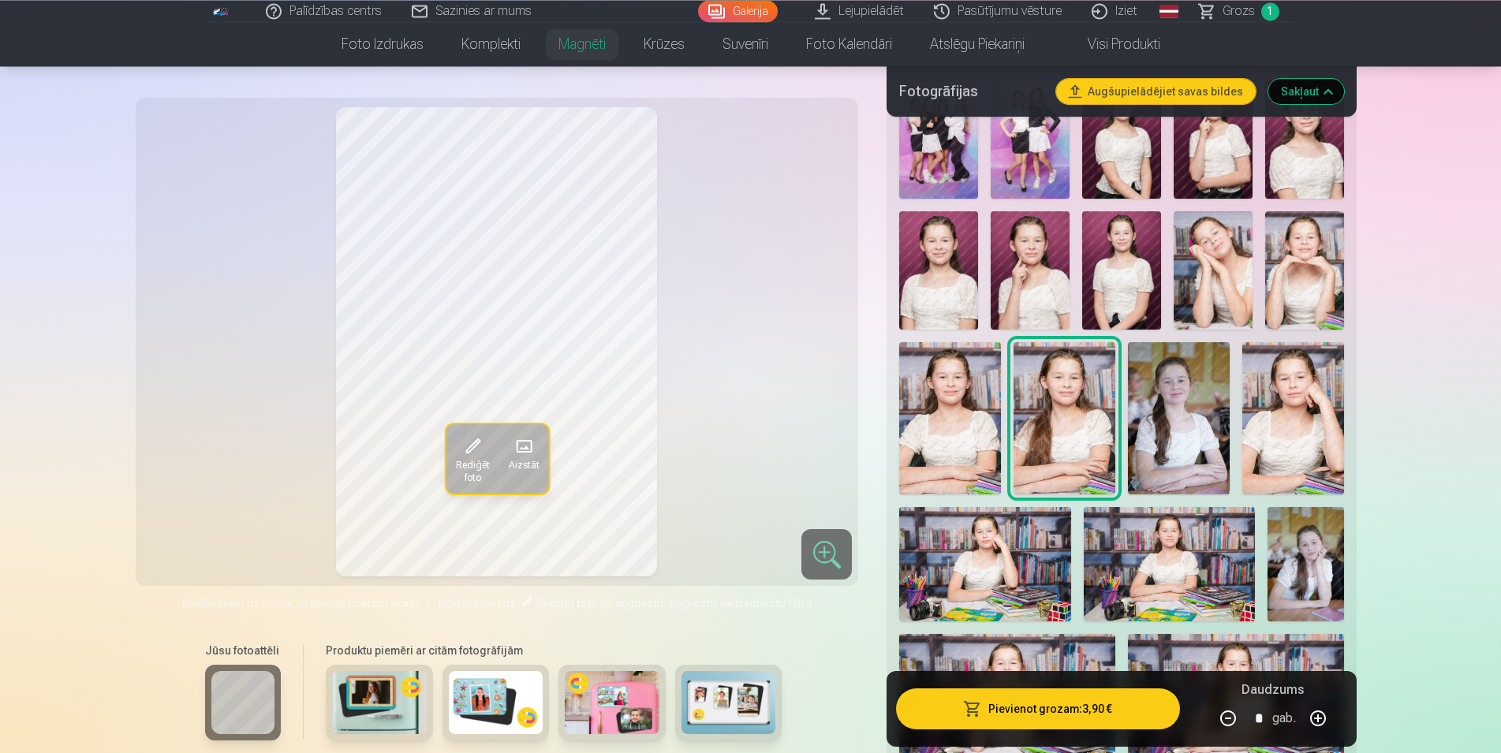
scroll to position [483, 0]
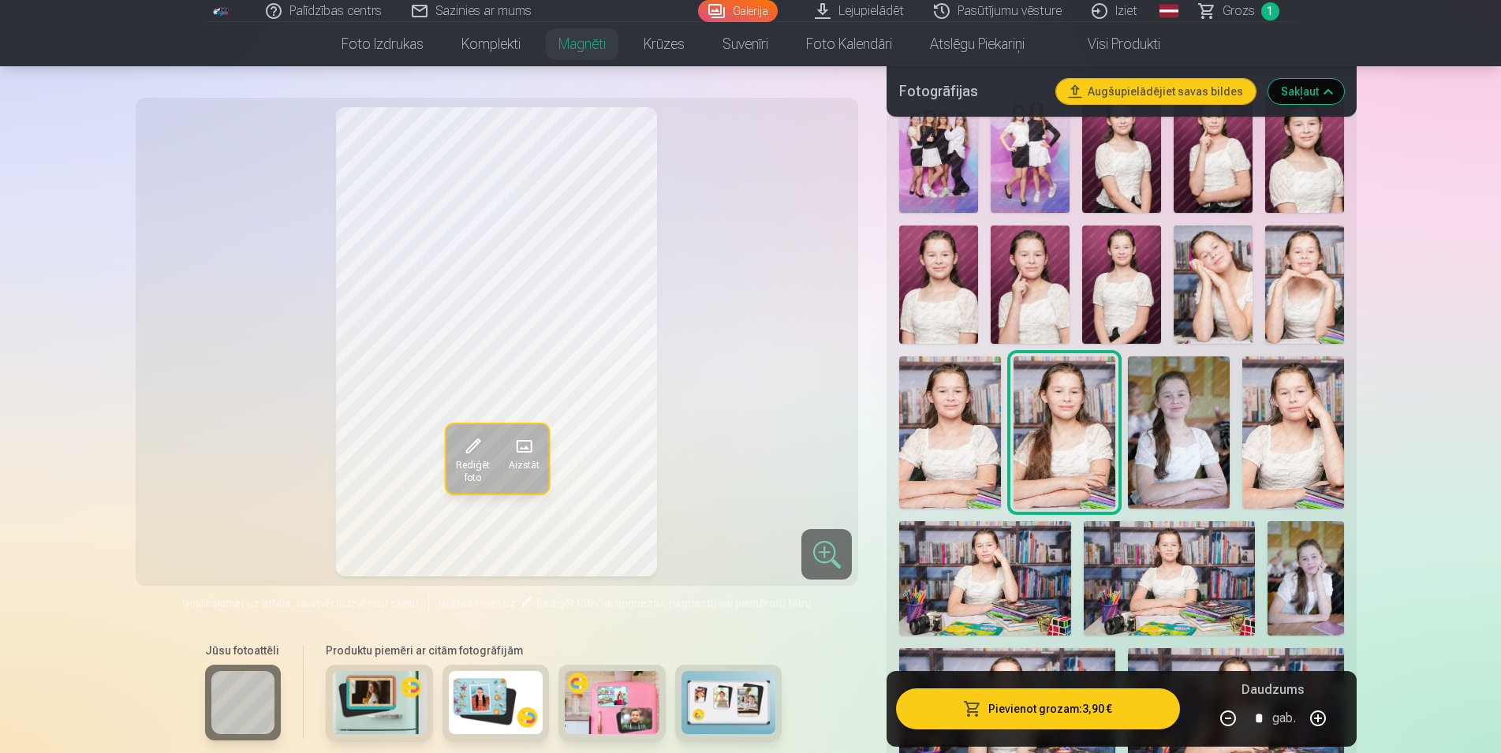
click at [1244, 282] on img at bounding box center [1213, 285] width 79 height 118
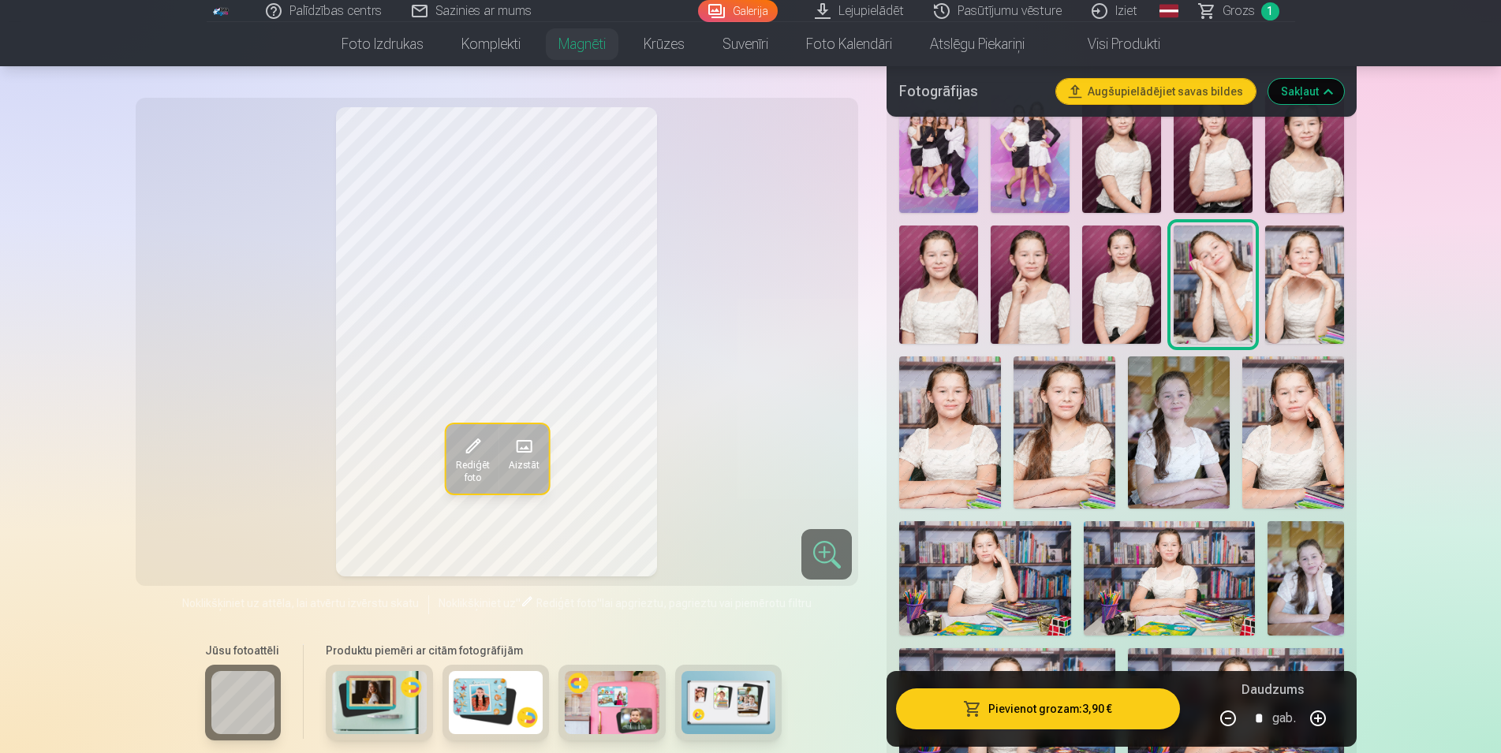
click at [1097, 428] on img at bounding box center [1065, 433] width 102 height 152
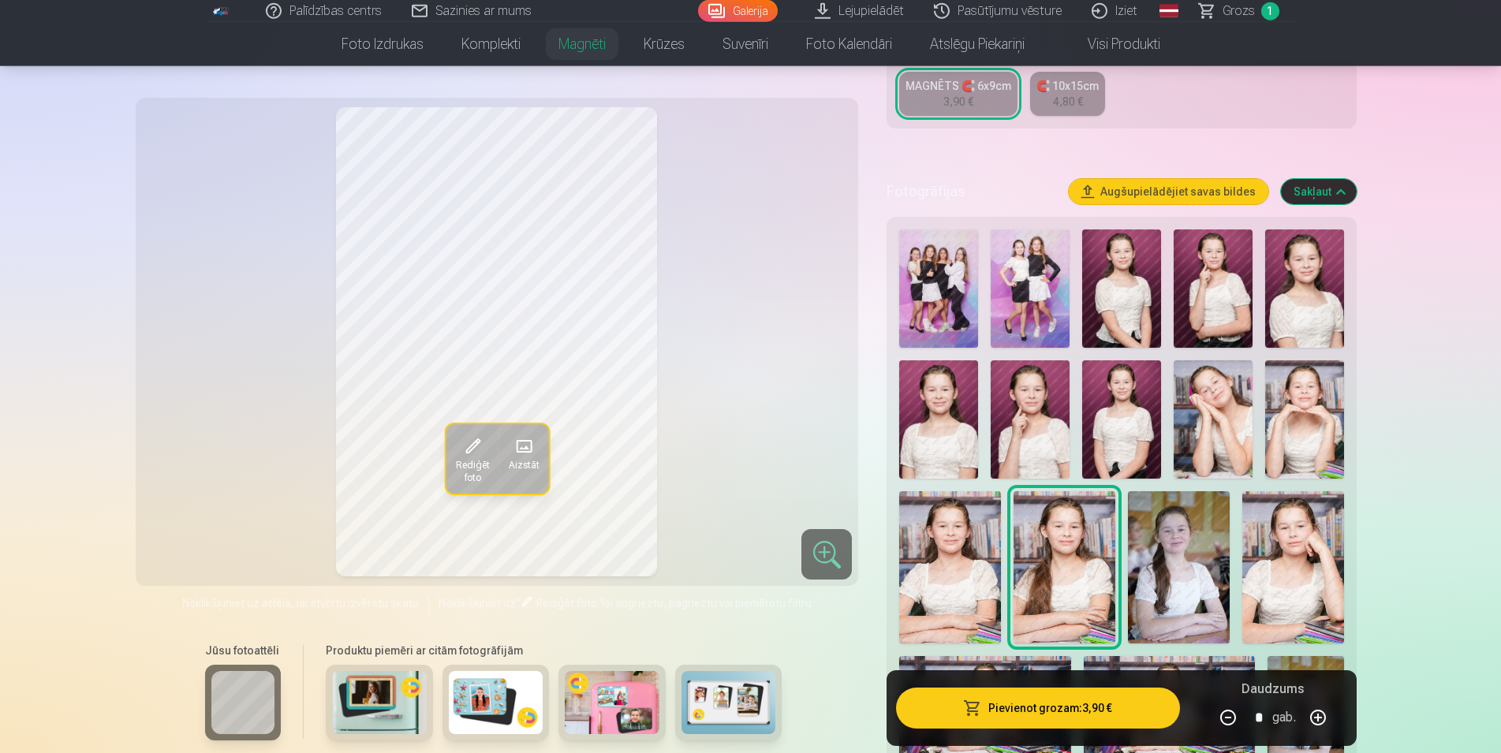
scroll to position [322, 0]
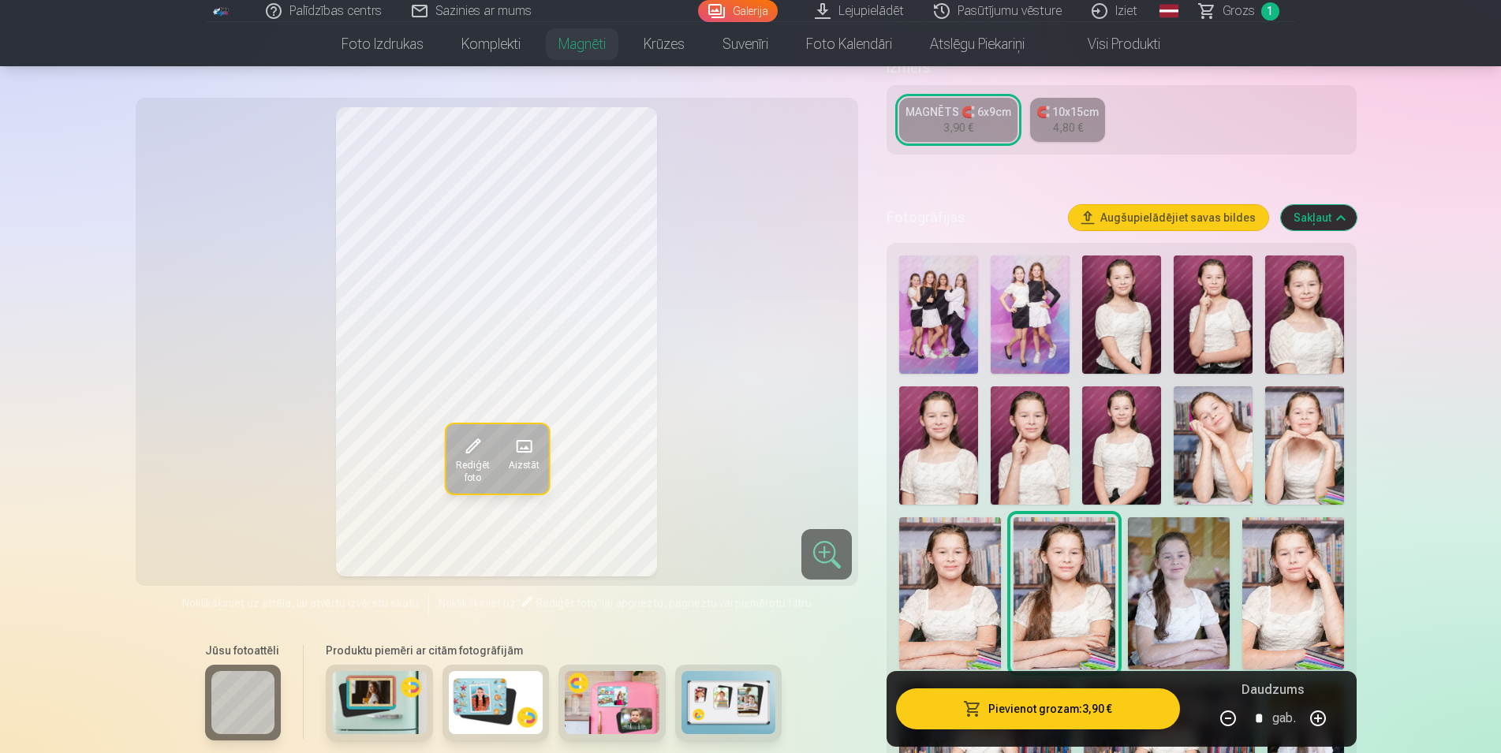
click at [933, 320] on img at bounding box center [938, 315] width 79 height 118
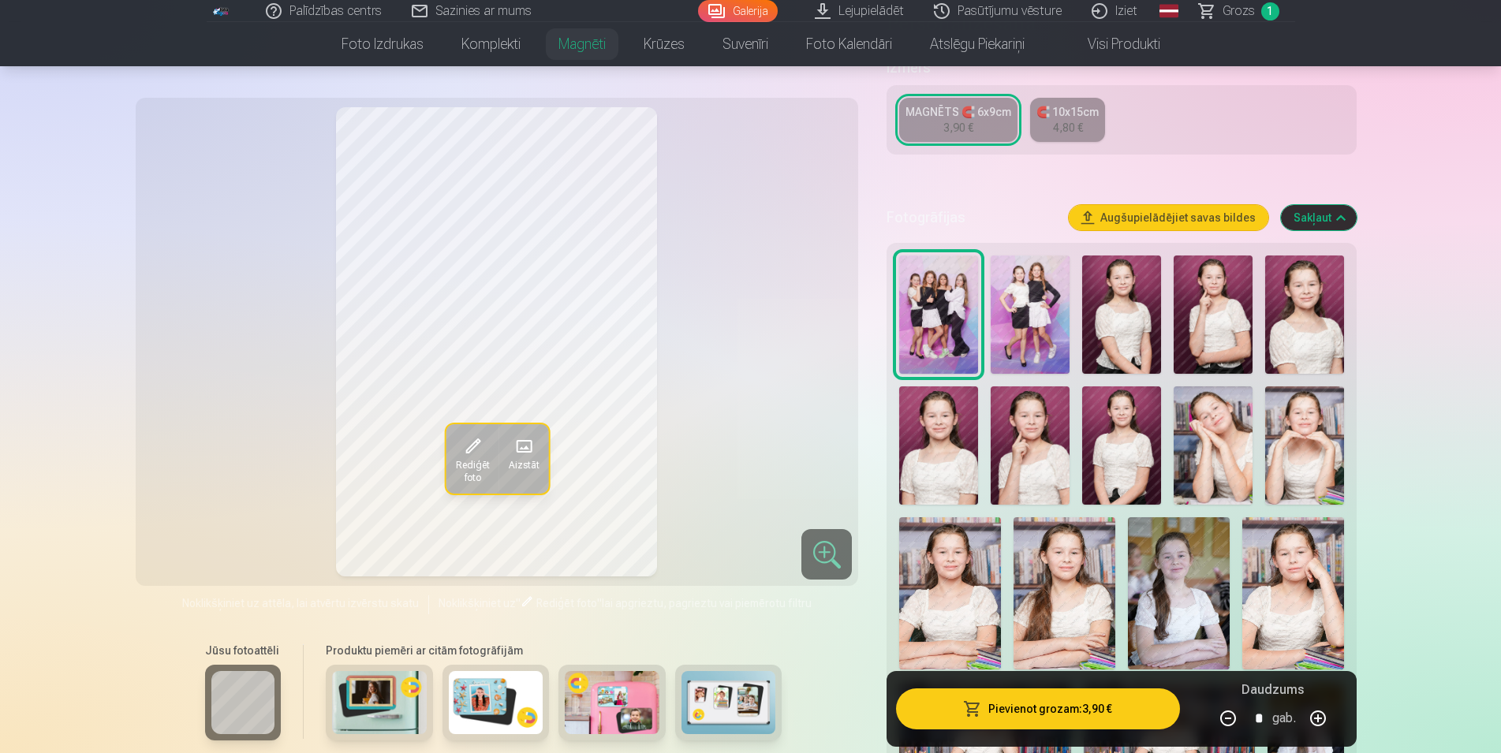
click at [1040, 313] on img at bounding box center [1030, 315] width 79 height 118
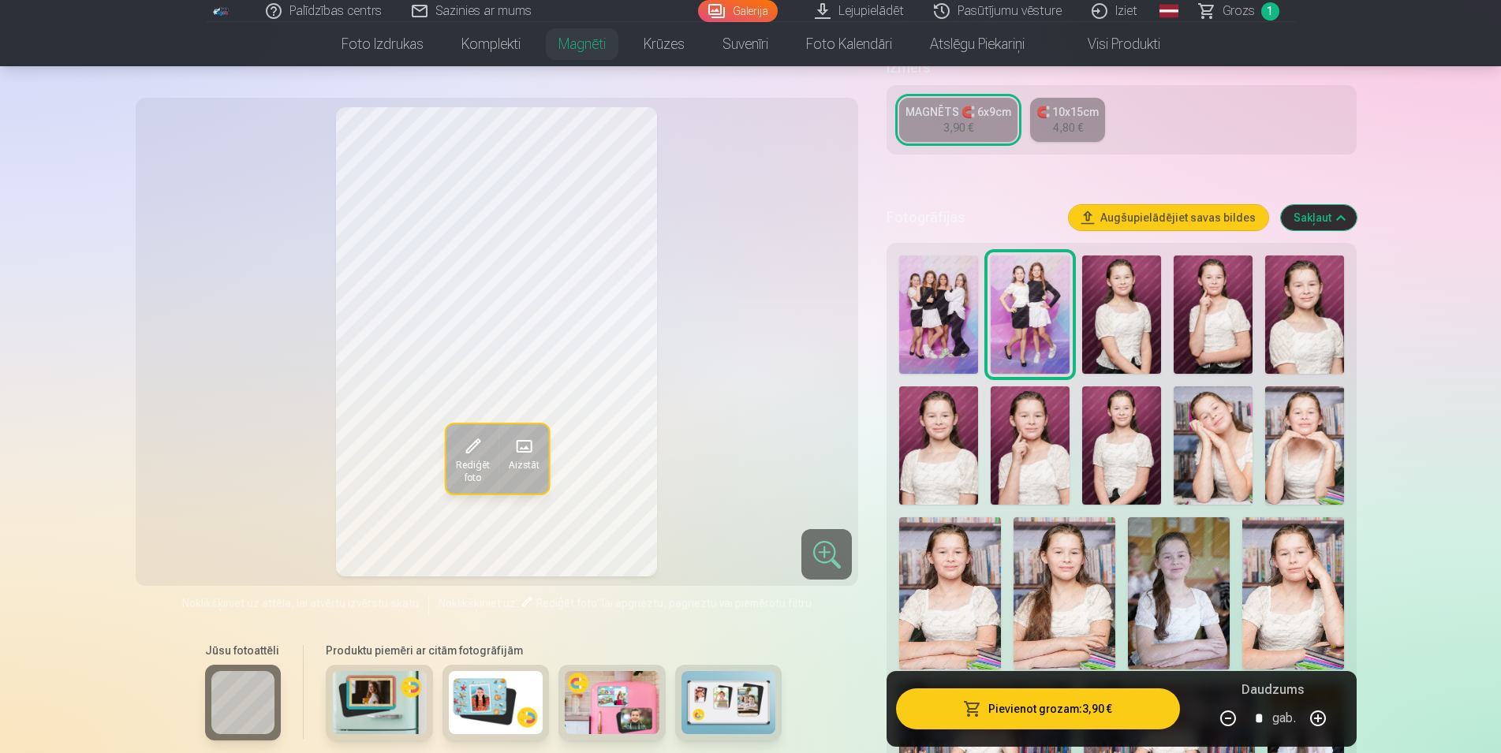
click at [910, 282] on img at bounding box center [938, 315] width 79 height 118
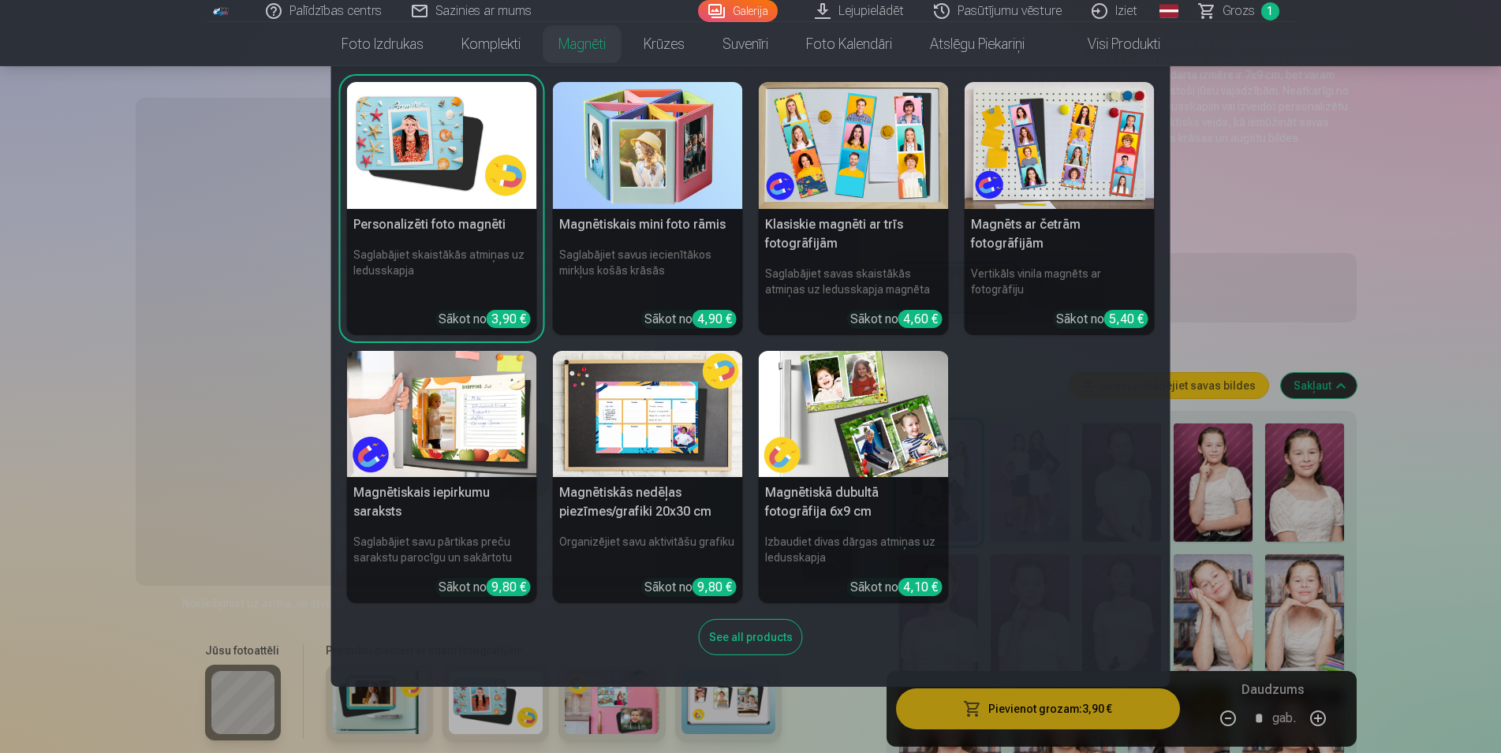
scroll to position [161, 0]
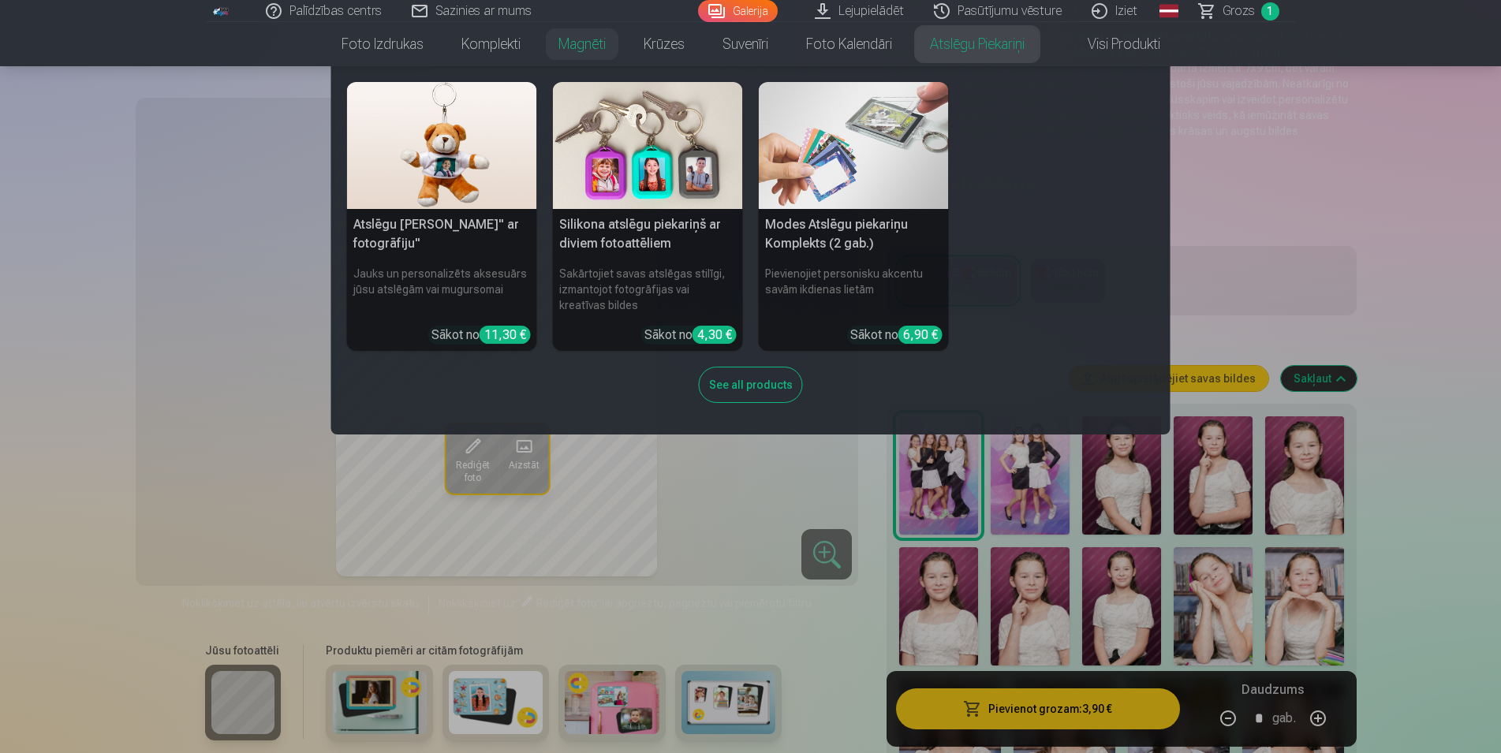
click at [970, 42] on link "Atslēgu piekariņi" at bounding box center [977, 44] width 133 height 44
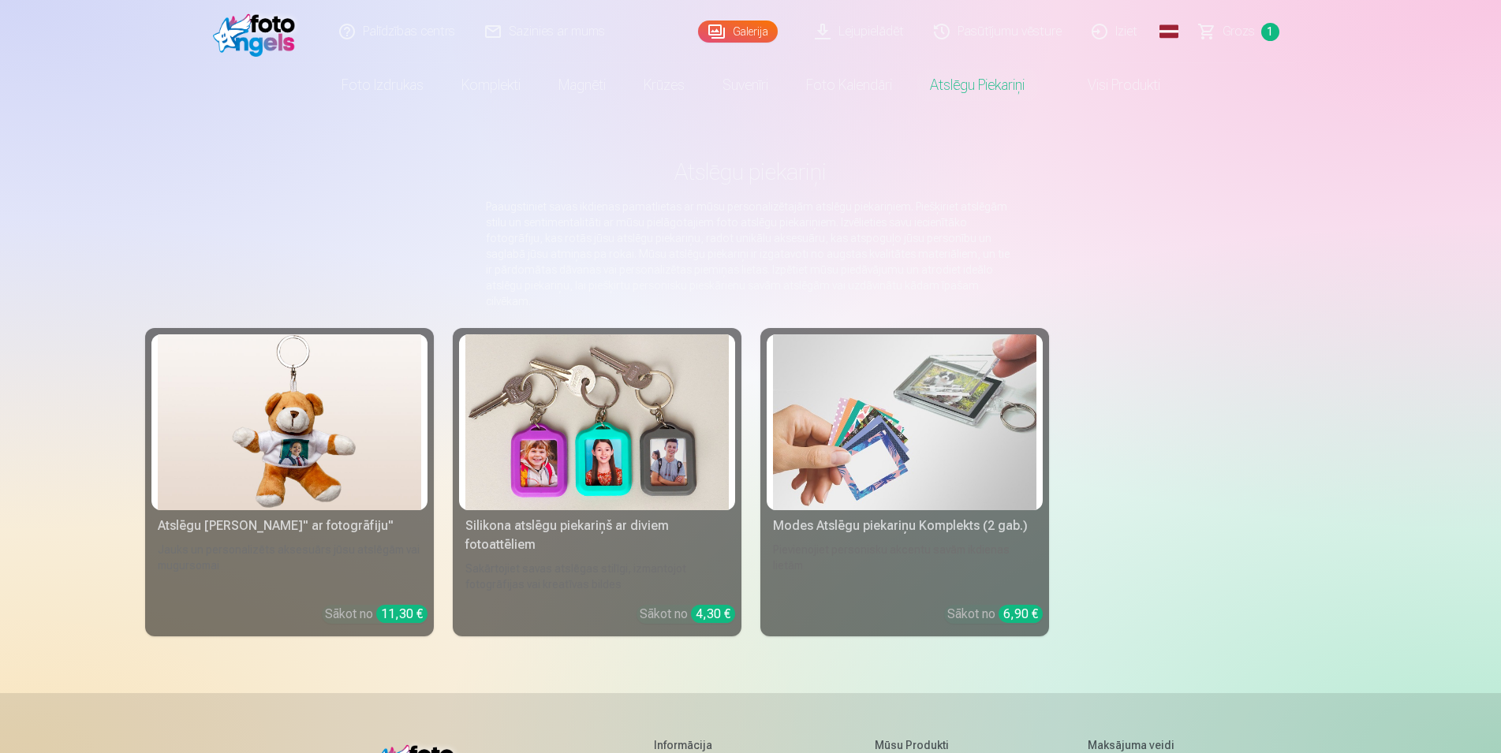
click at [570, 387] on img at bounding box center [596, 422] width 263 height 176
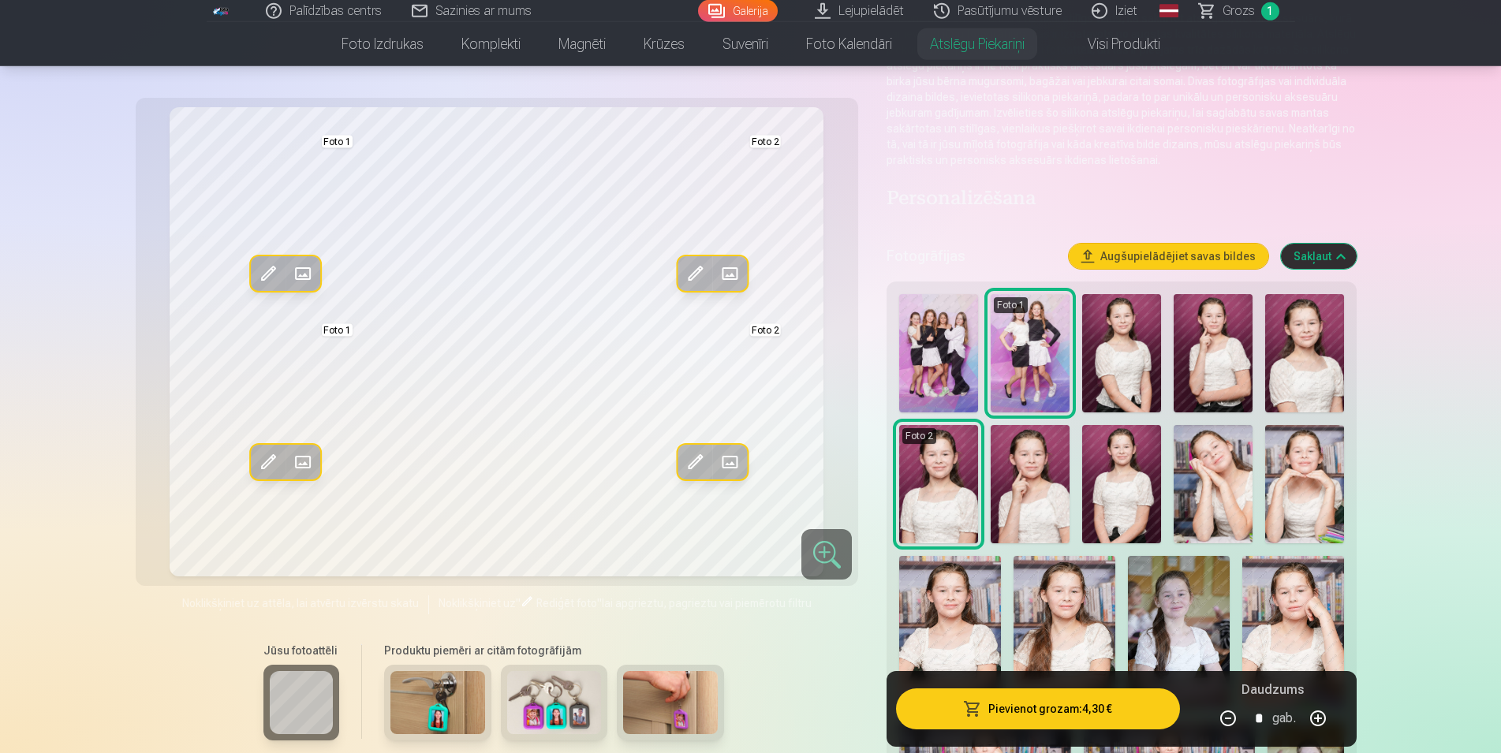
scroll to position [241, 0]
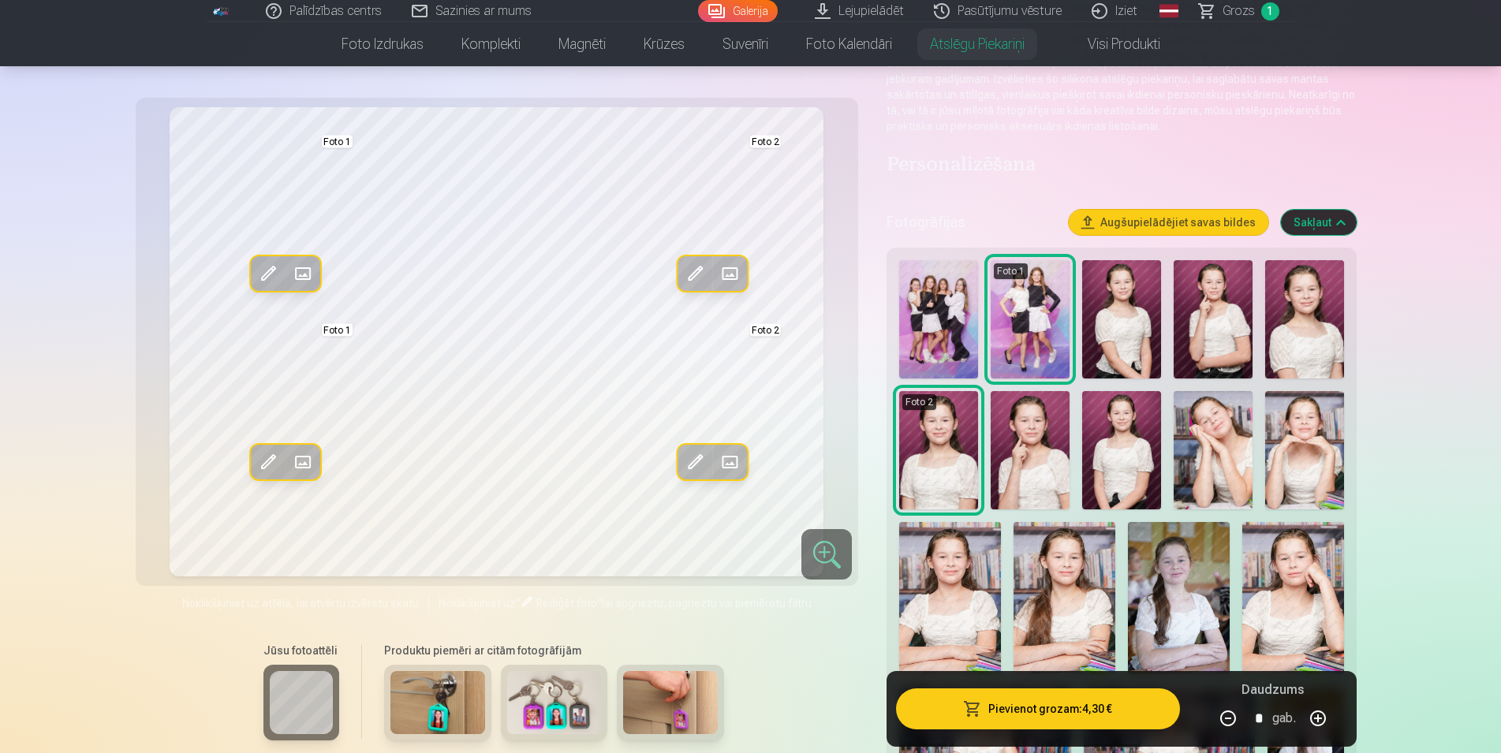
click at [1044, 338] on img at bounding box center [1030, 319] width 79 height 118
click at [945, 329] on img at bounding box center [938, 319] width 79 height 118
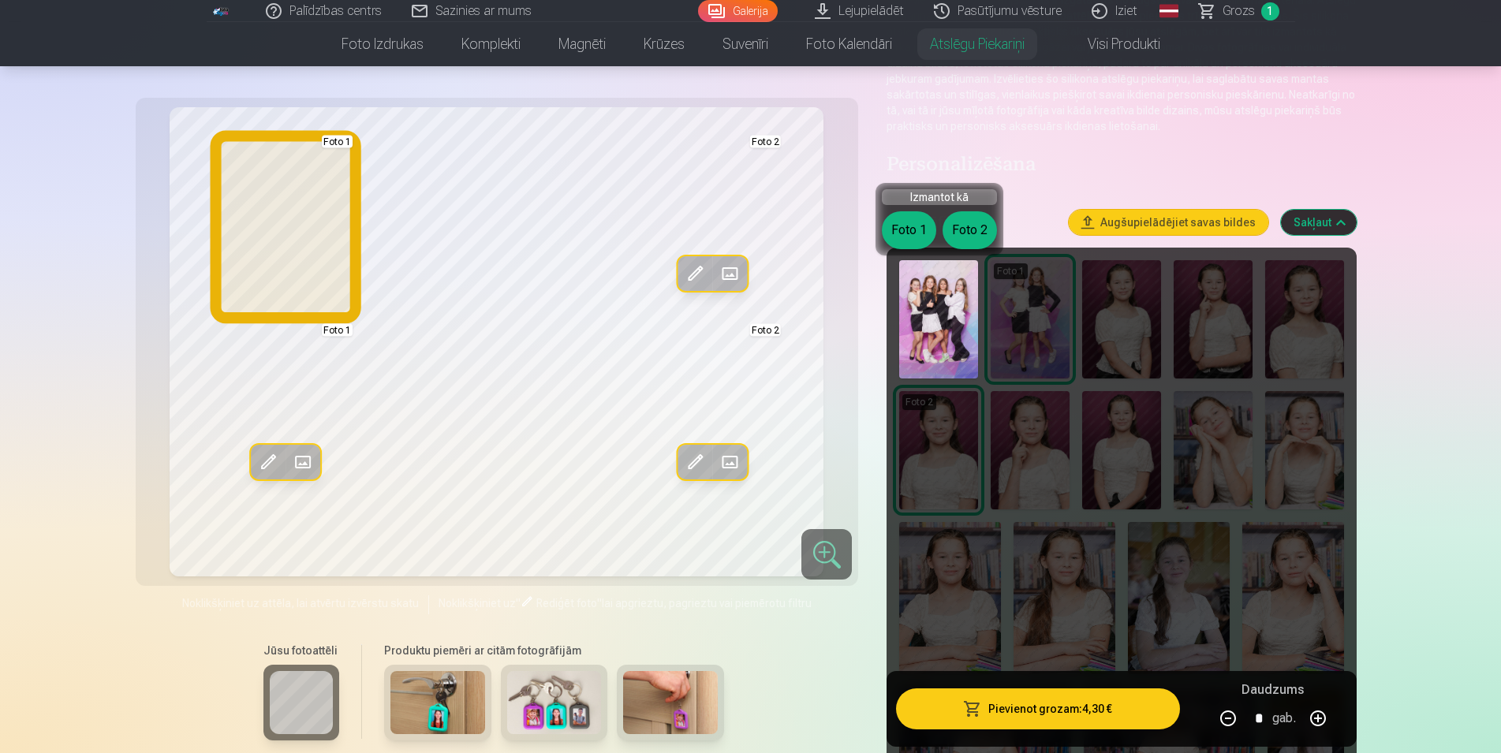
click at [914, 224] on button "Foto 1" at bounding box center [909, 230] width 54 height 38
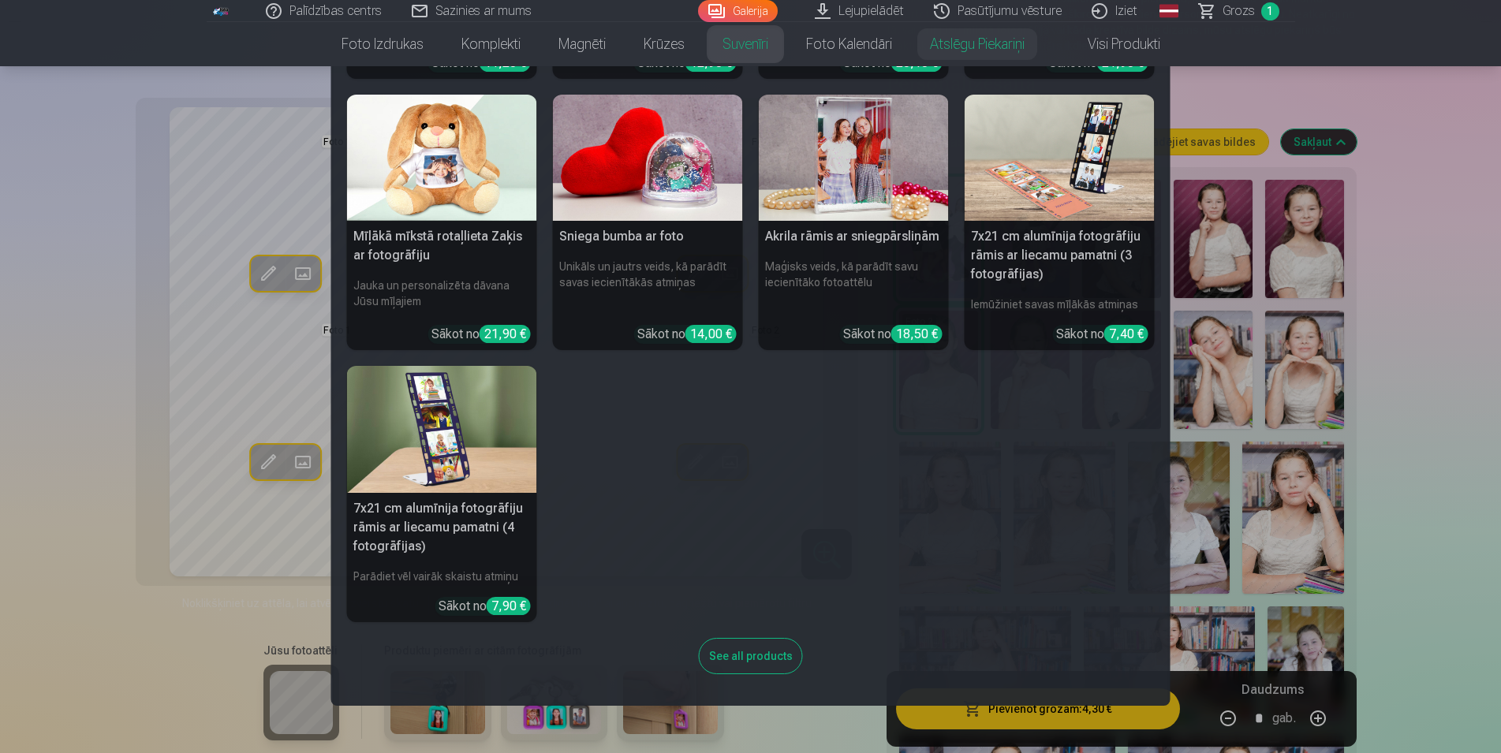
scroll to position [0, 0]
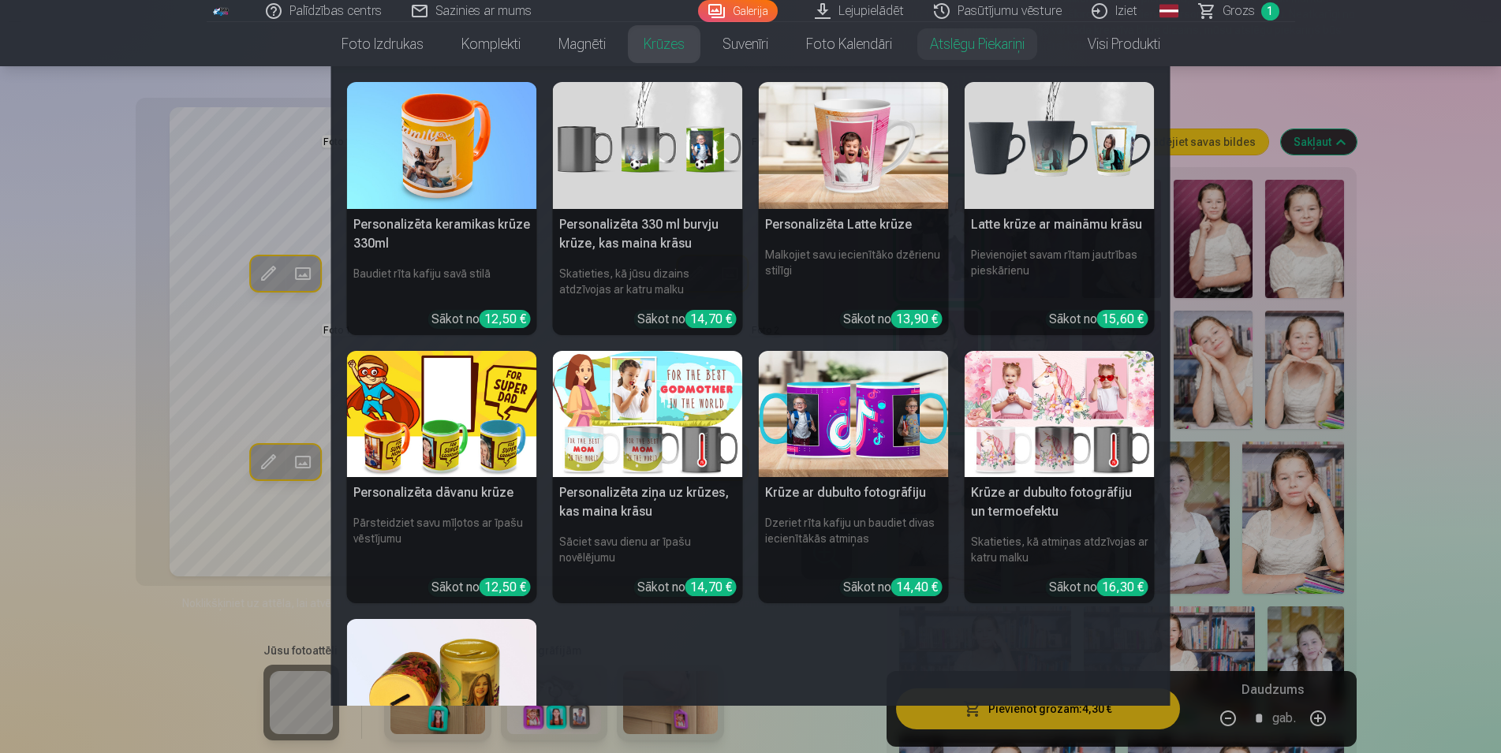
click at [682, 37] on link "Krūzes" at bounding box center [664, 44] width 79 height 44
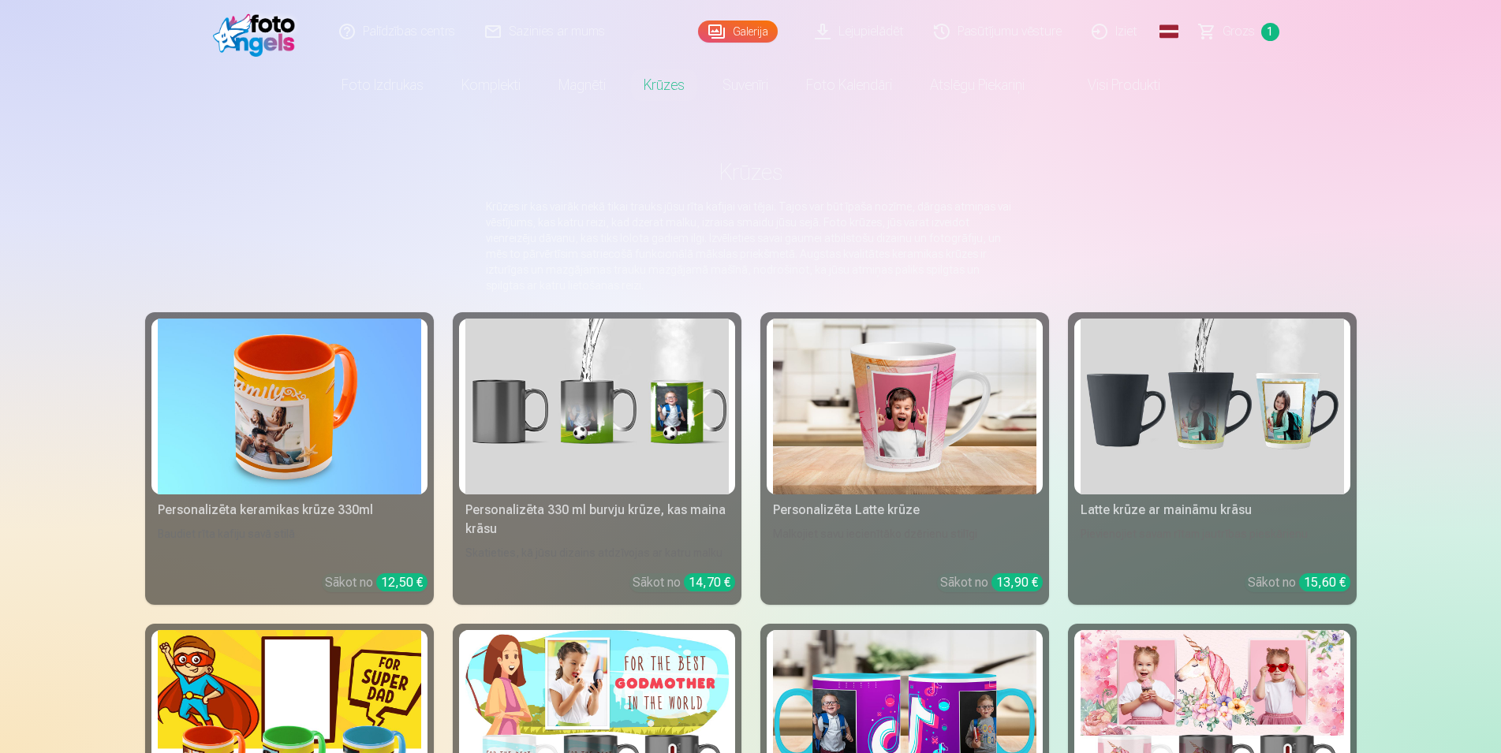
click at [755, 74] on link "Suvenīri" at bounding box center [746, 85] width 84 height 44
